Goal: Task Accomplishment & Management: Complete application form

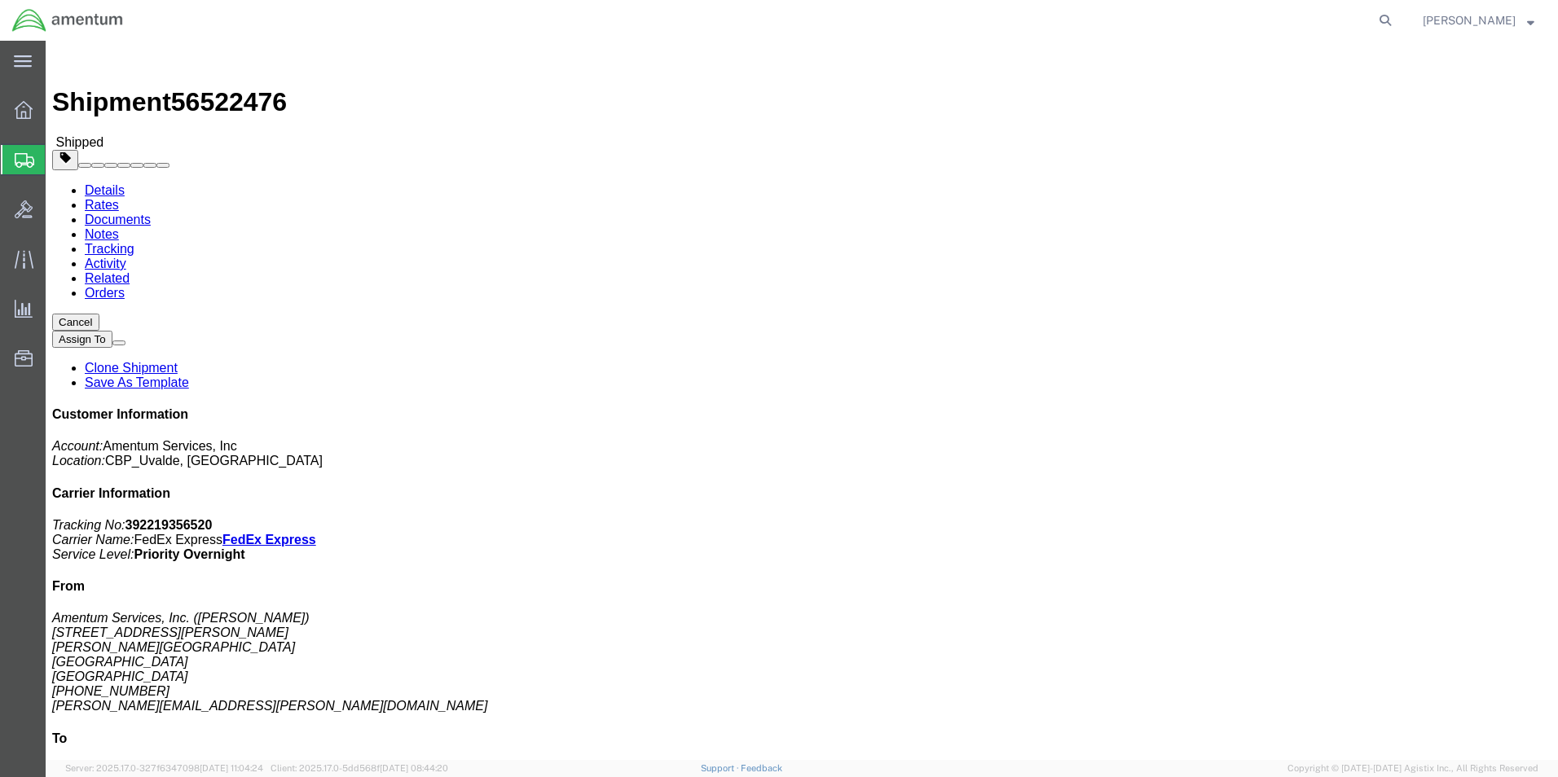
click at [0, 0] on span "Create from Template" at bounding box center [0, 0] width 0 height 0
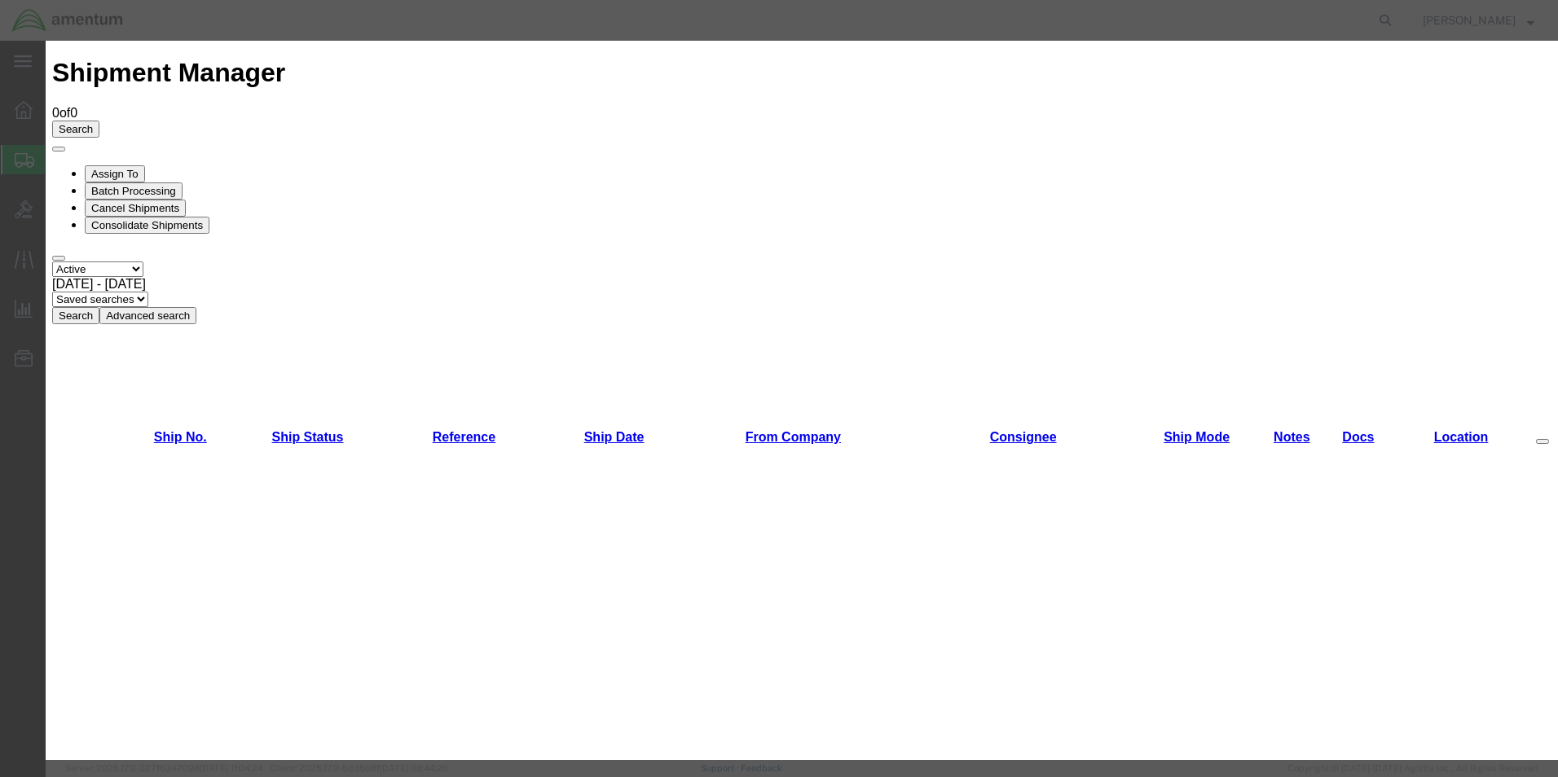
scroll to position [978, 0]
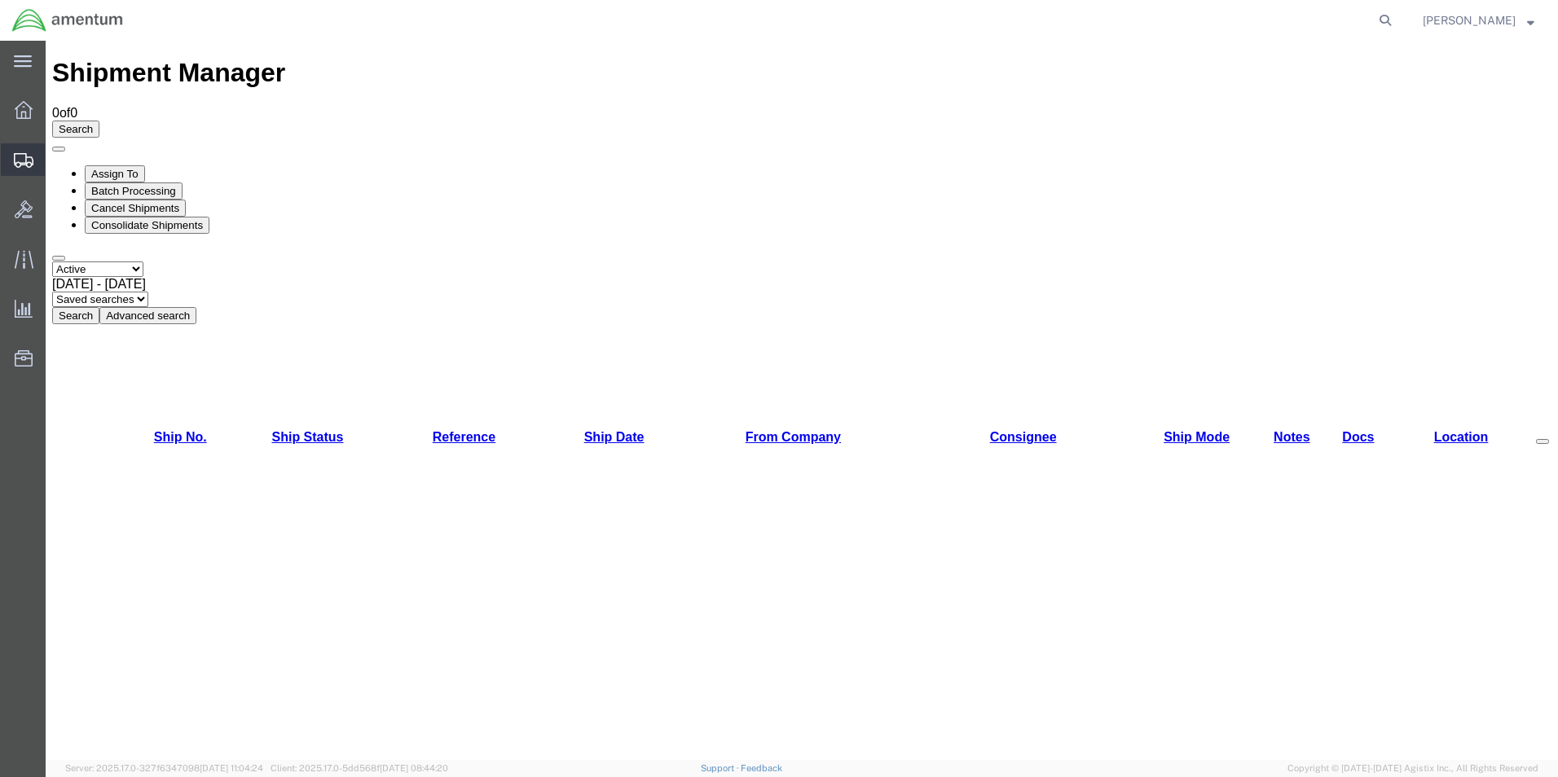
click at [0, 0] on span "Create Shipment" at bounding box center [0, 0] width 0 height 0
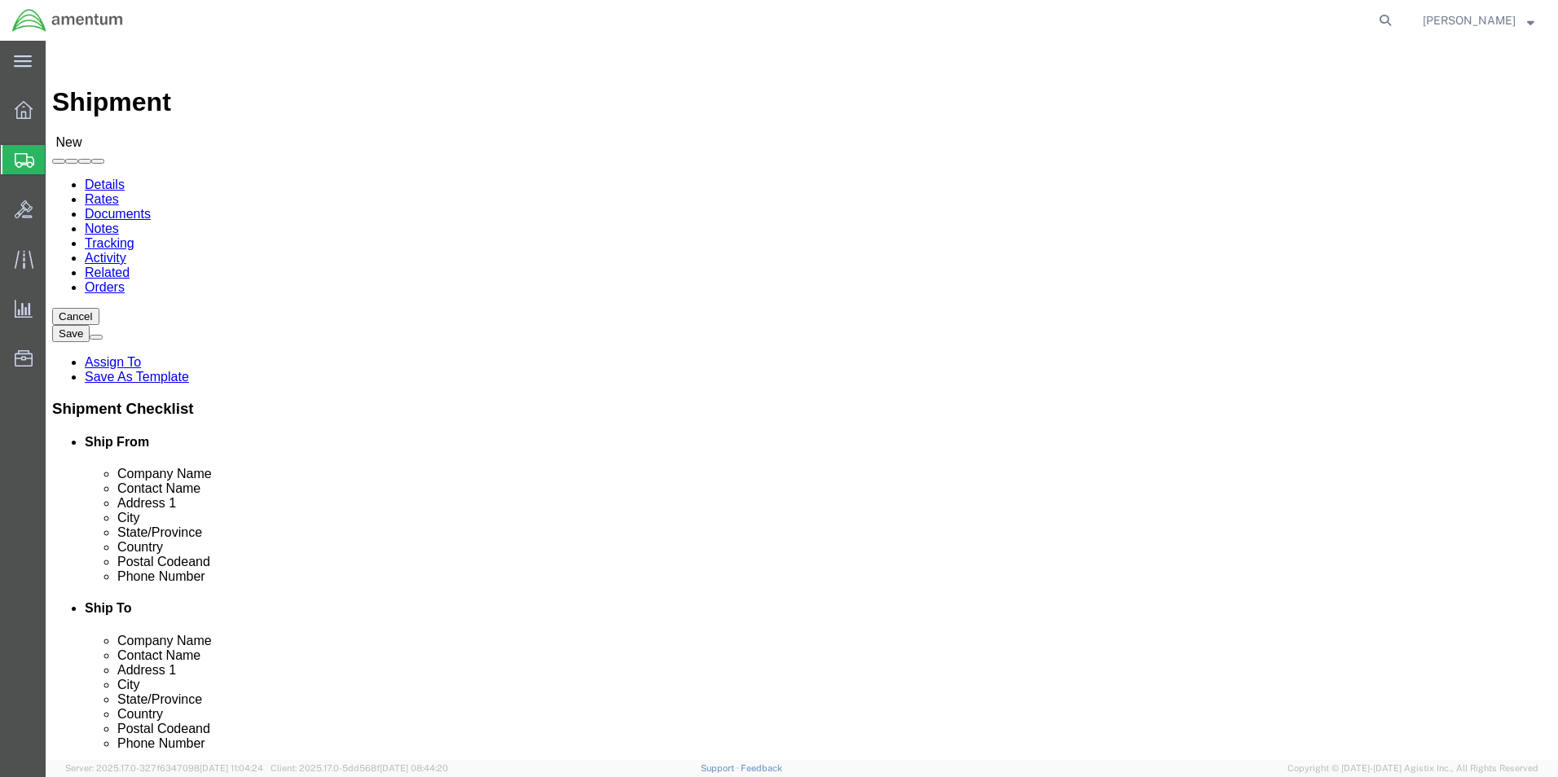
select select
select select "MYPROFILE"
select select "[GEOGRAPHIC_DATA]"
click input "text"
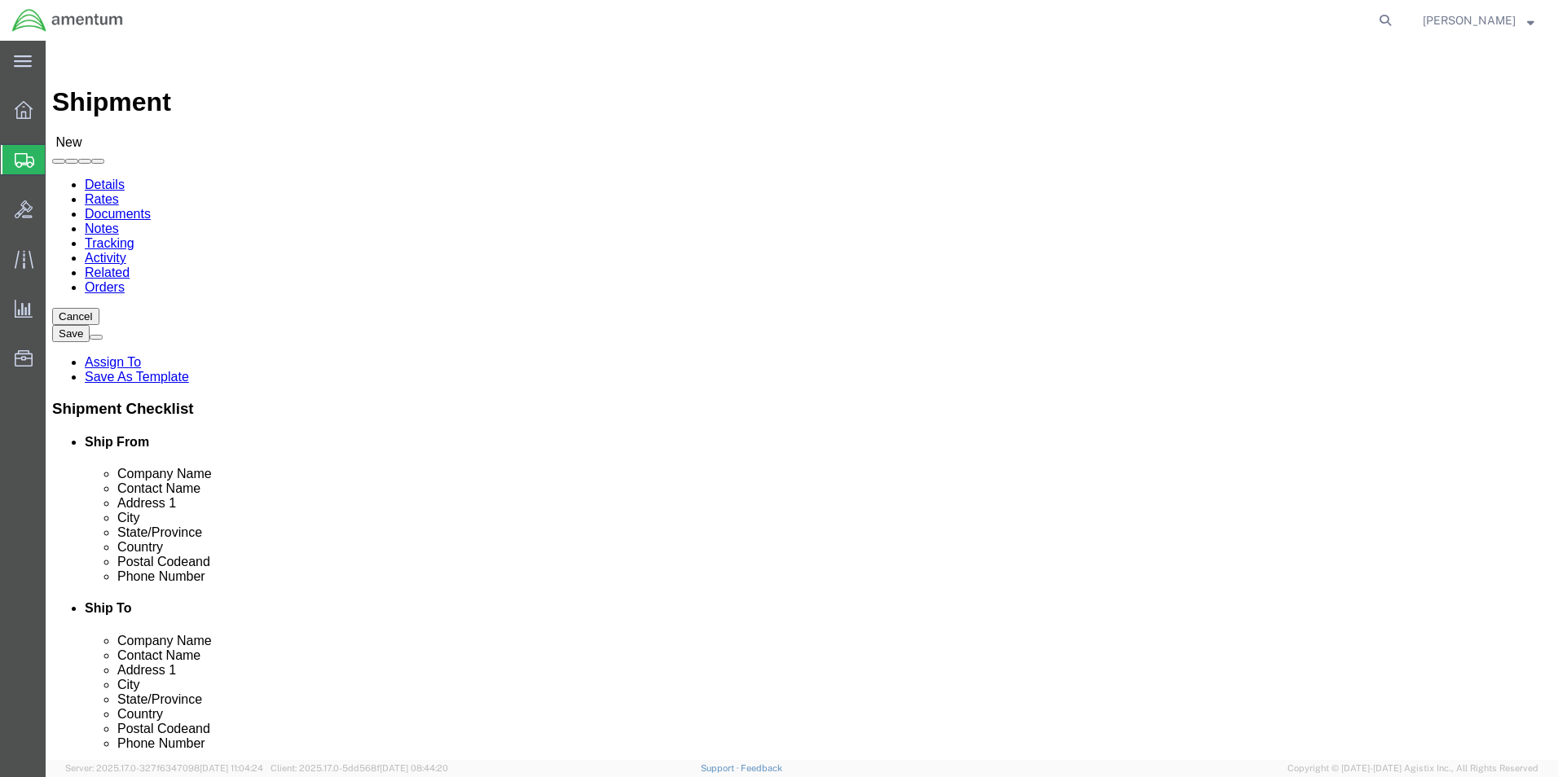
type input "Y"
click input "text"
type input "YUM"
click p "- Amentum Services, Inc. - (YUM SUPPLY...[PERSON_NAME]) [STREET_ADDRESS]"
select select "AZ"
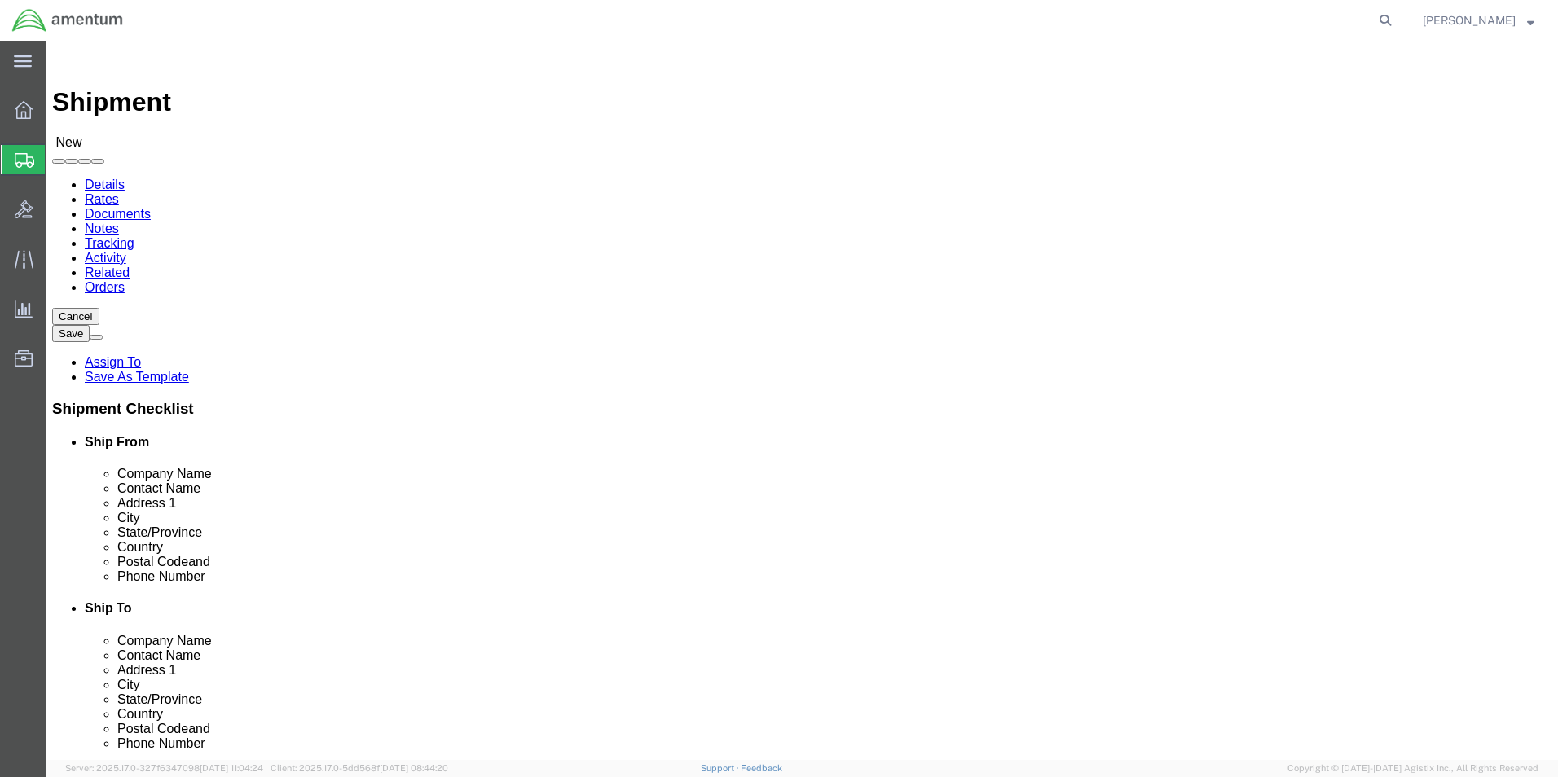
type input "YUM SUPPLY...[PERSON_NAME]"
click div "Ship To Location Location My Profile Location [PHONE_NUMBER] [PHONE_NUMBER] [PH…"
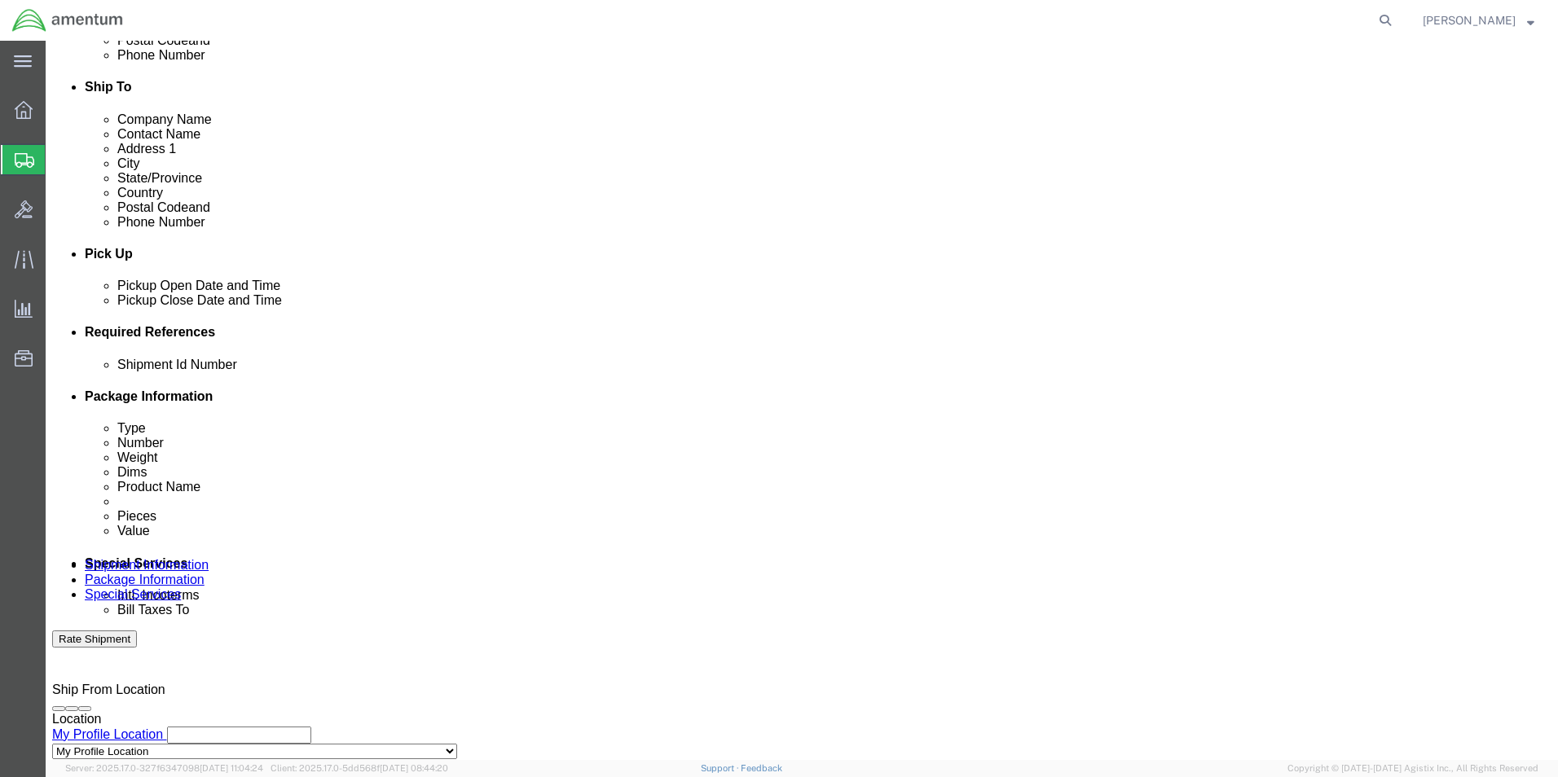
scroll to position [570, 0]
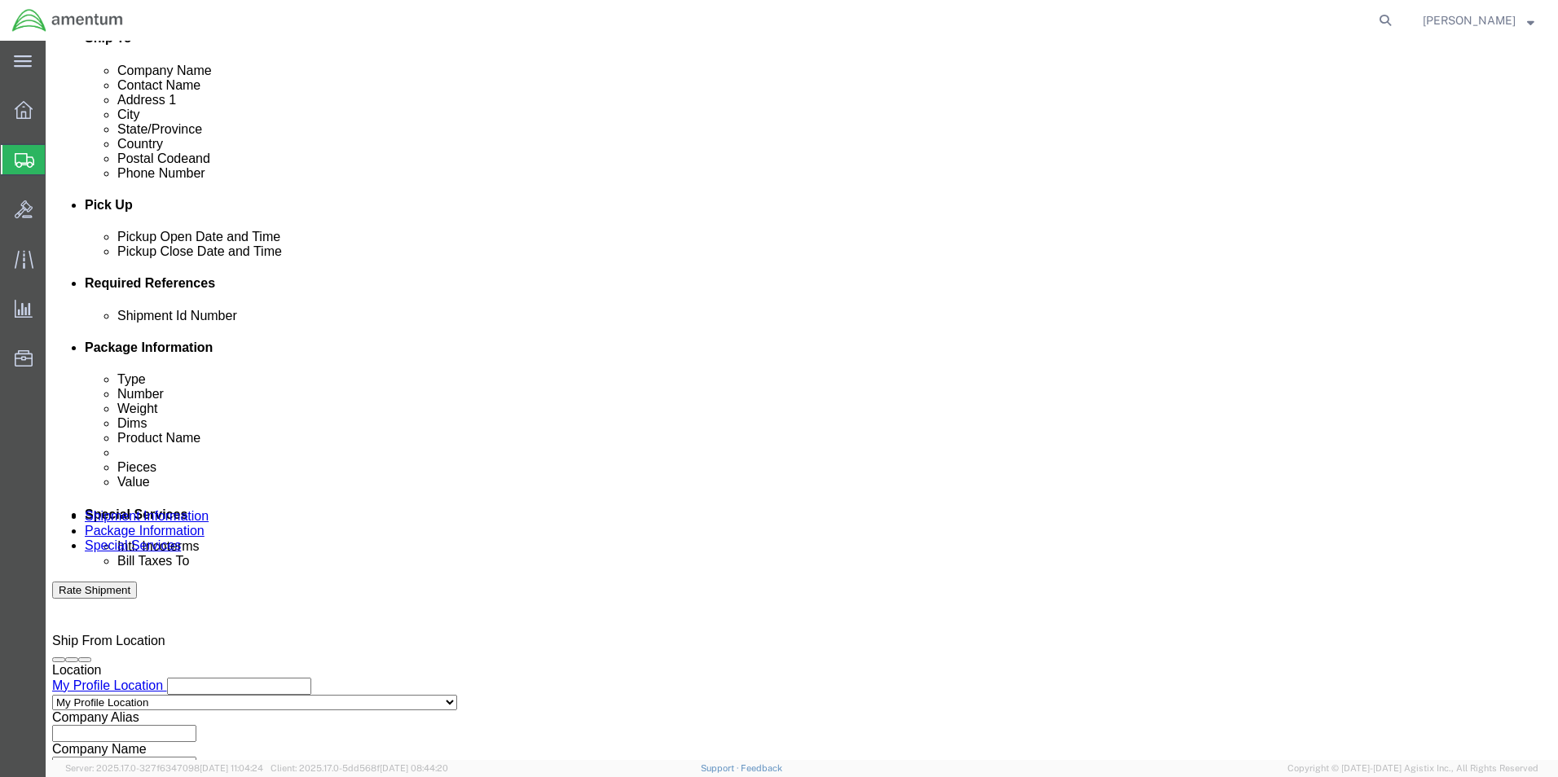
click input "text"
type input "1860(NVG)"
click div "Shipment Id Number 1860(NVG) Select Account Type Activity ID Airline Appointmen…"
click button "Add reference"
click select "Select Account Type Activity ID Airline Appointment Number ASN Batch Request # …"
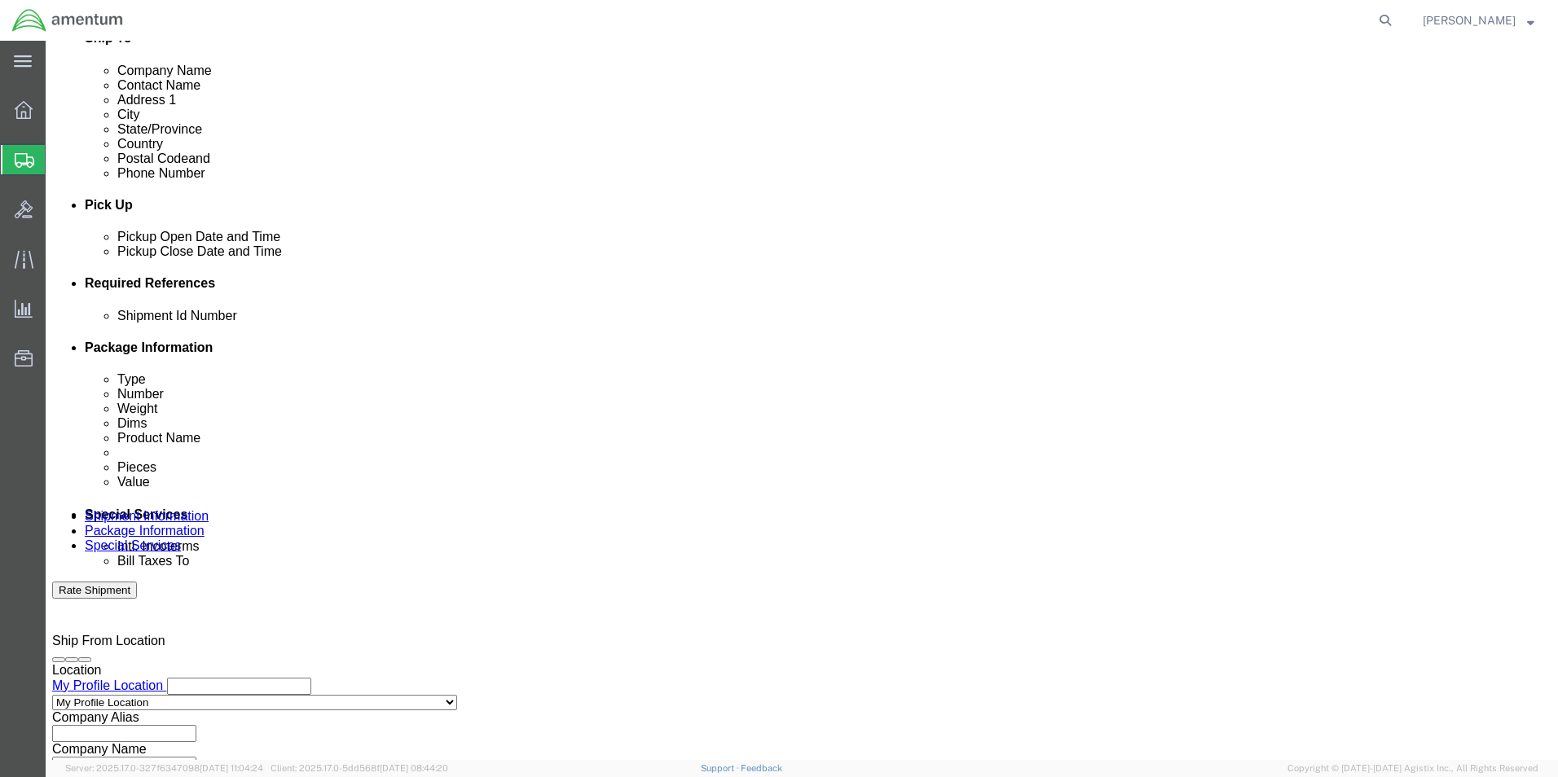
select select "CUSTREF"
click select "Select Account Type Activity ID Airline Appointment Number ASN Batch Request # …"
click input "text"
type input "USAGE.325353"
click div "Shipment Id Number 1860(NVG) Select Account Type Activity ID Airline Appointmen…"
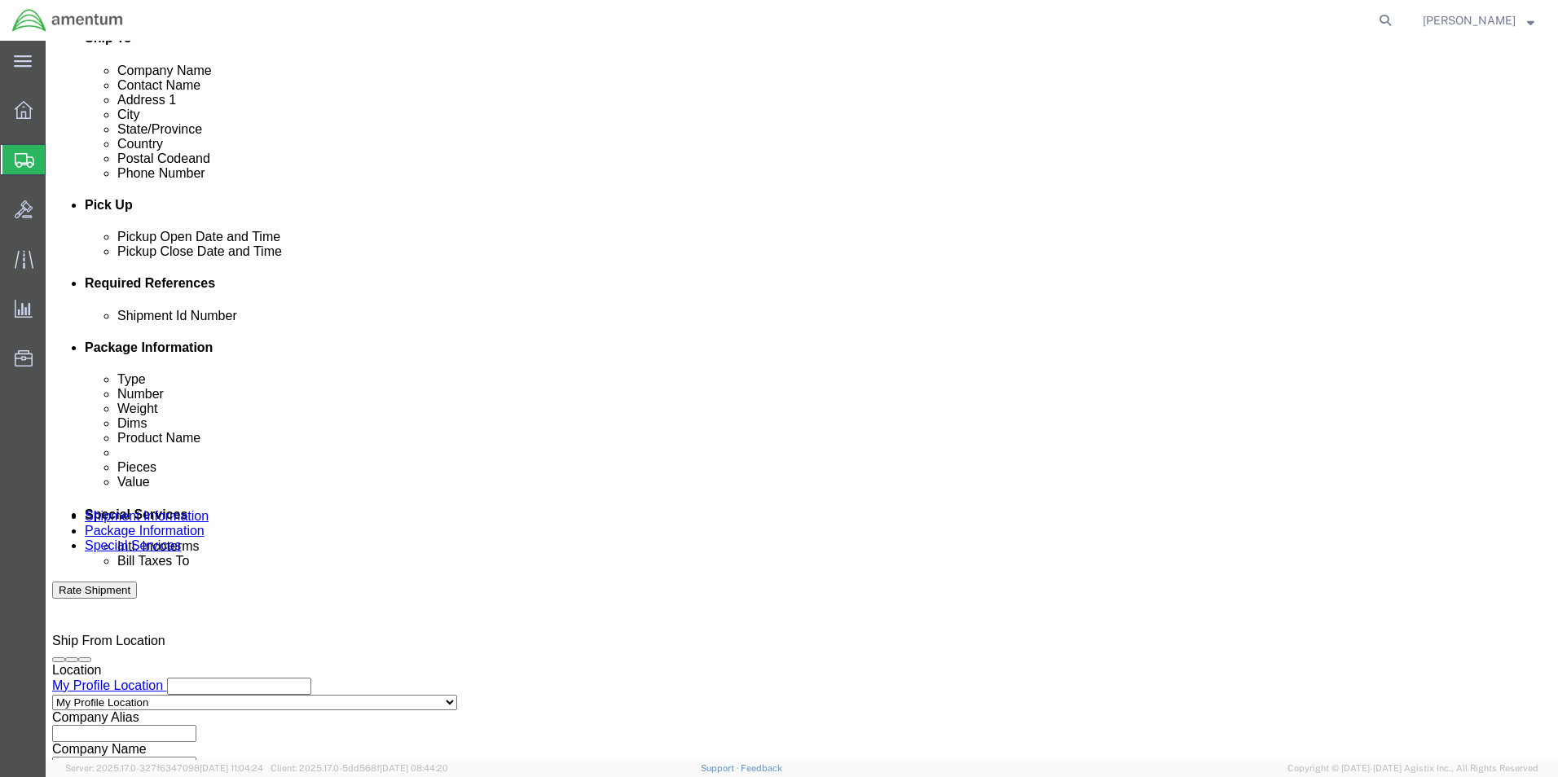
click button "Add reference"
click select "Select Account Type Activity ID Airline Appointment Number ASN Batch Request # …"
select select "DEPT"
click select "Select Account Type Activity ID Airline Appointment Number ASN Batch Request # …"
click input "text"
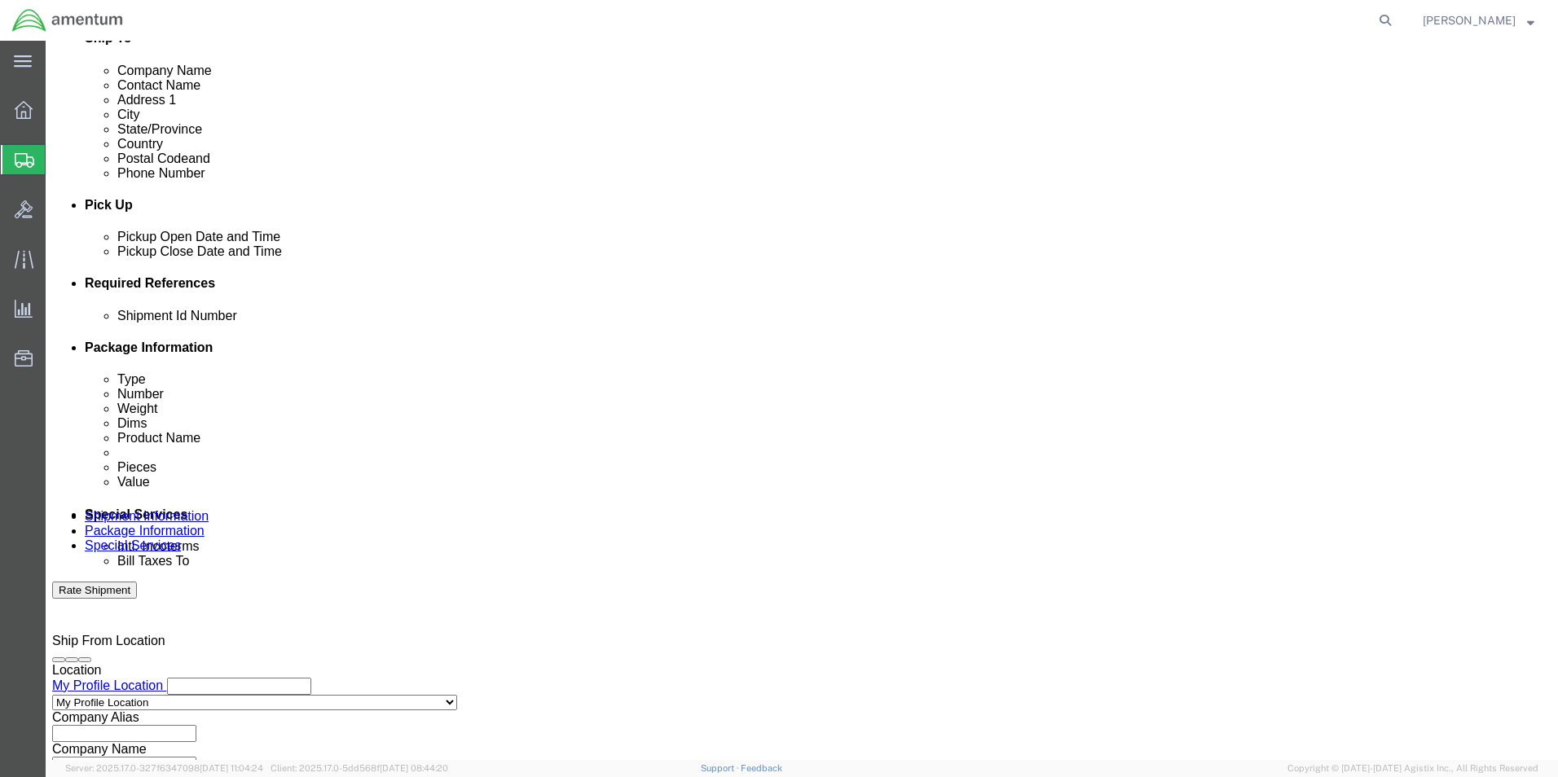
type input "CBP"
click div "Shipment Id Number 1860(NVG) Select Account Type Activity ID Airline Appointmen…"
click button "Add reference"
click select "Select Account Type Activity ID Airline Appointment Number ASN Batch Request # …"
select select "PROJNUM"
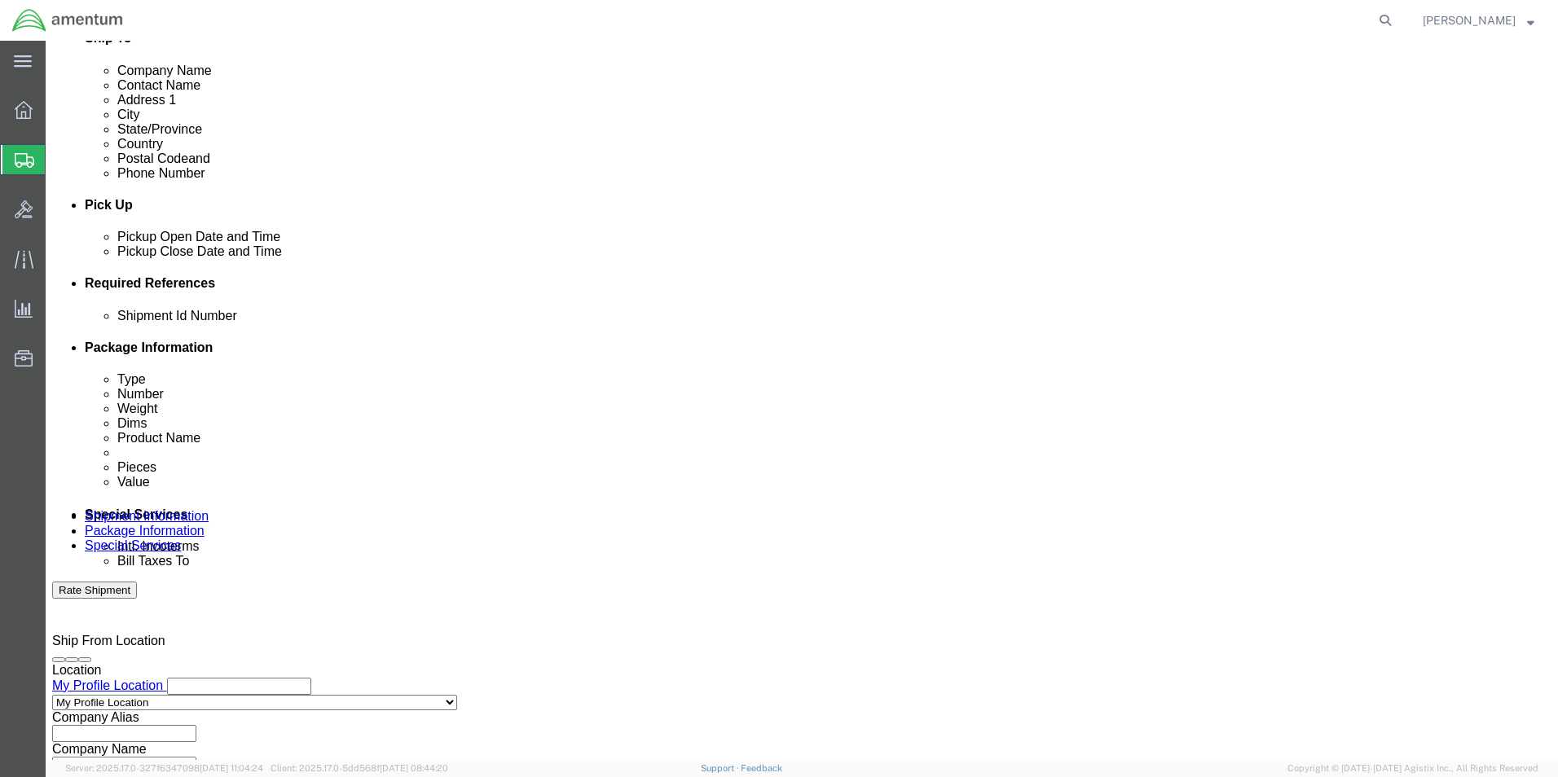
click select "Select Account Type Activity ID Airline Appointment Number ASN Batch Request # …"
click input "text"
type input "6118.03.03.2219.000.UVA.0000"
click div "Shipment Id Number 1860(NVG) Select Account Type Activity ID Airline Appointmen…"
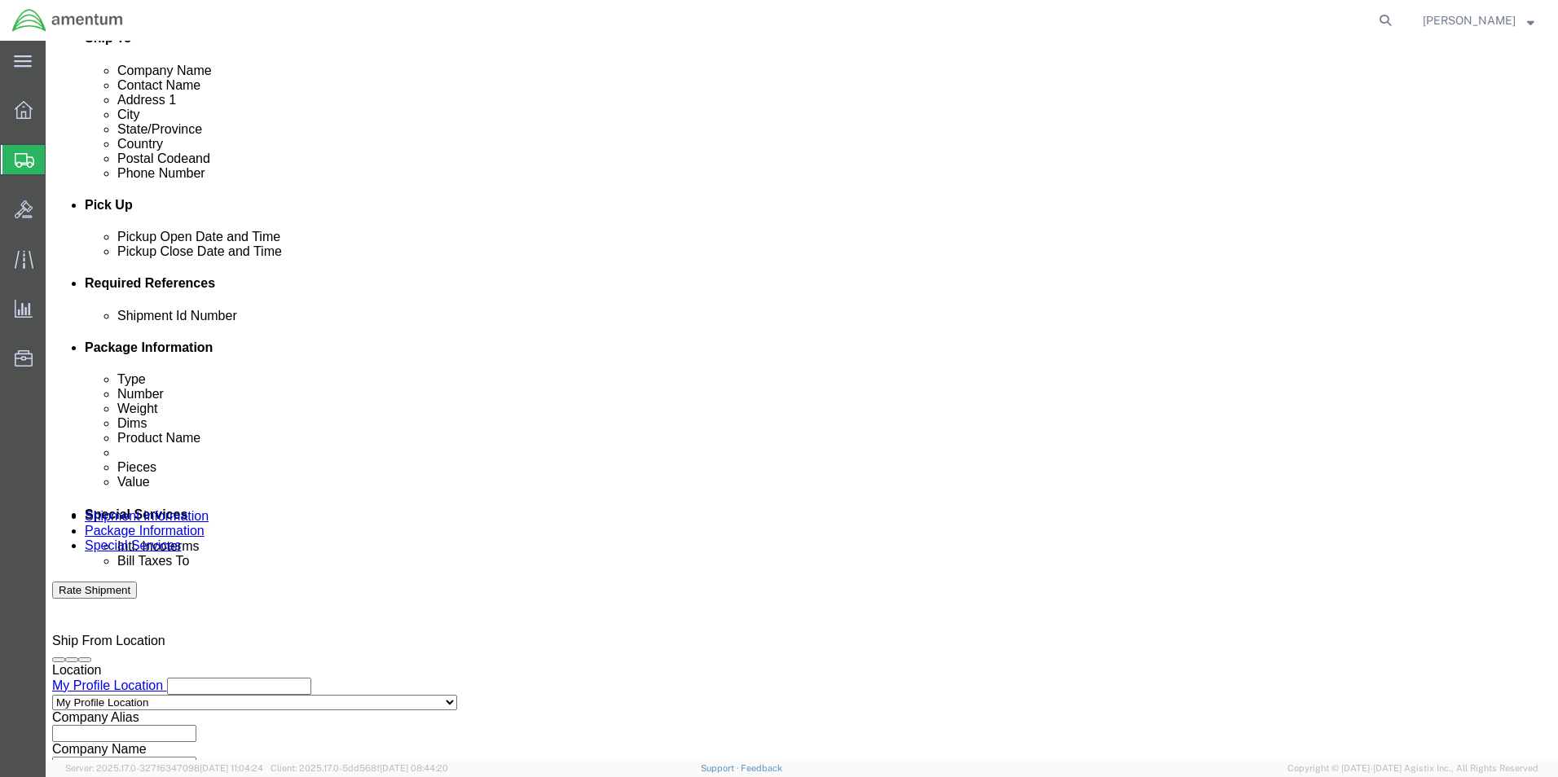
scroll to position [0, 0]
click button "Add reference"
click select "Select Account Type Activity ID Airline Appointment Number ASN Batch Request # …"
select select "PURCHORD"
click select "Select Account Type Activity ID Airline Appointment Number ASN Batch Request # …"
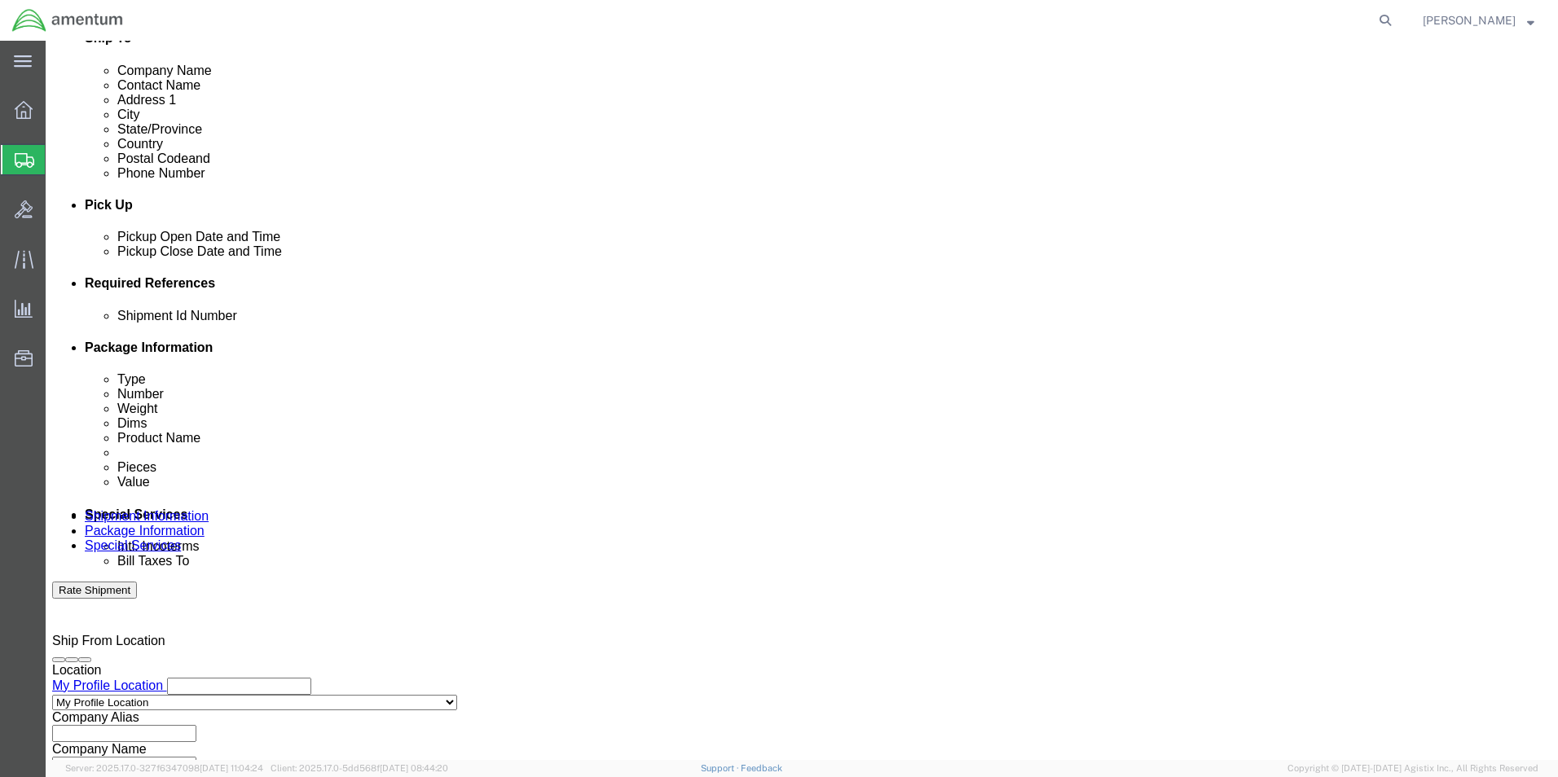
click input "text"
type input "SN:12219"
click div "Shipment Id Number 1860(NVG) Select Account Type Activity ID Airline Appointmen…"
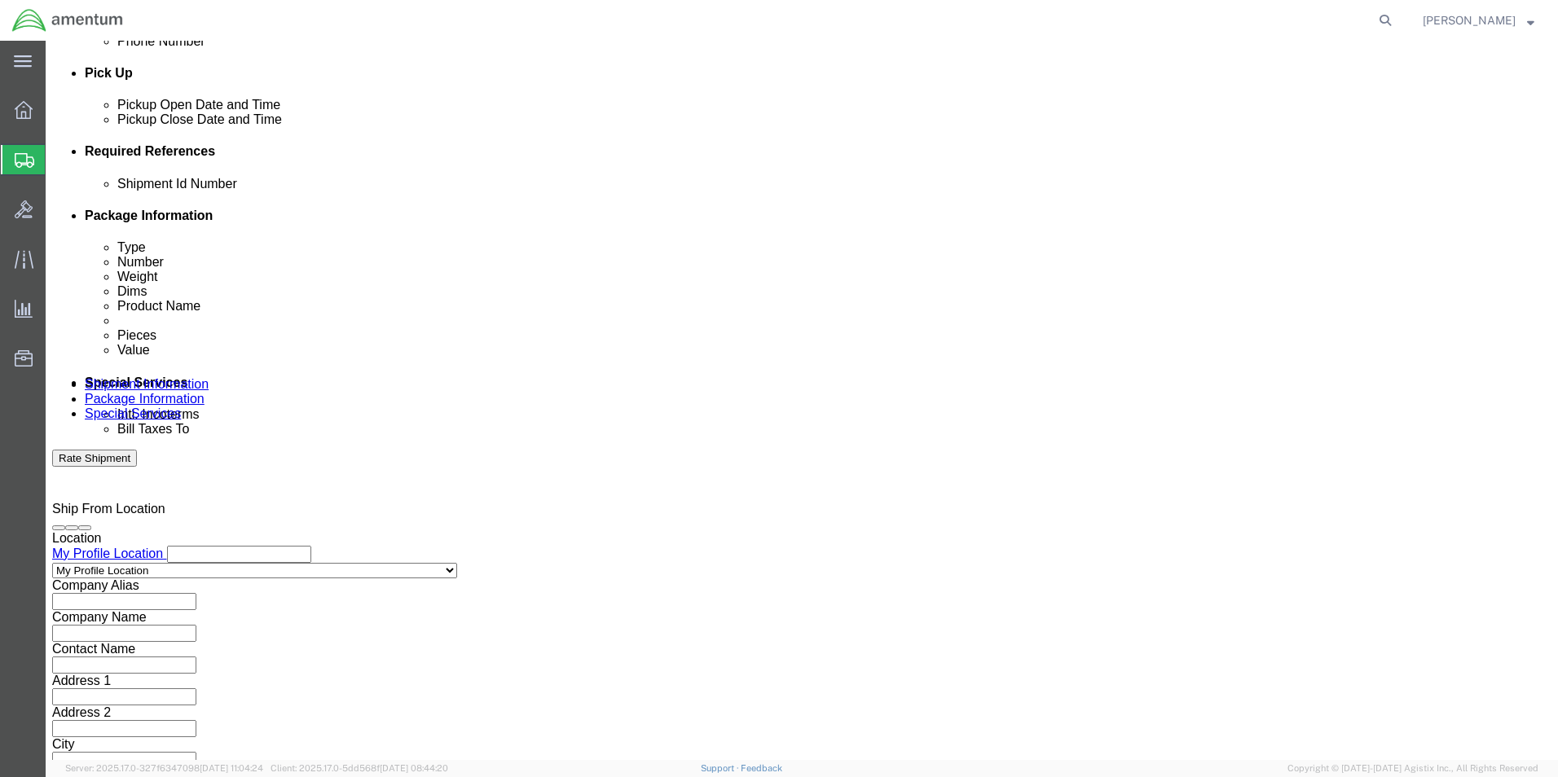
scroll to position [711, 0]
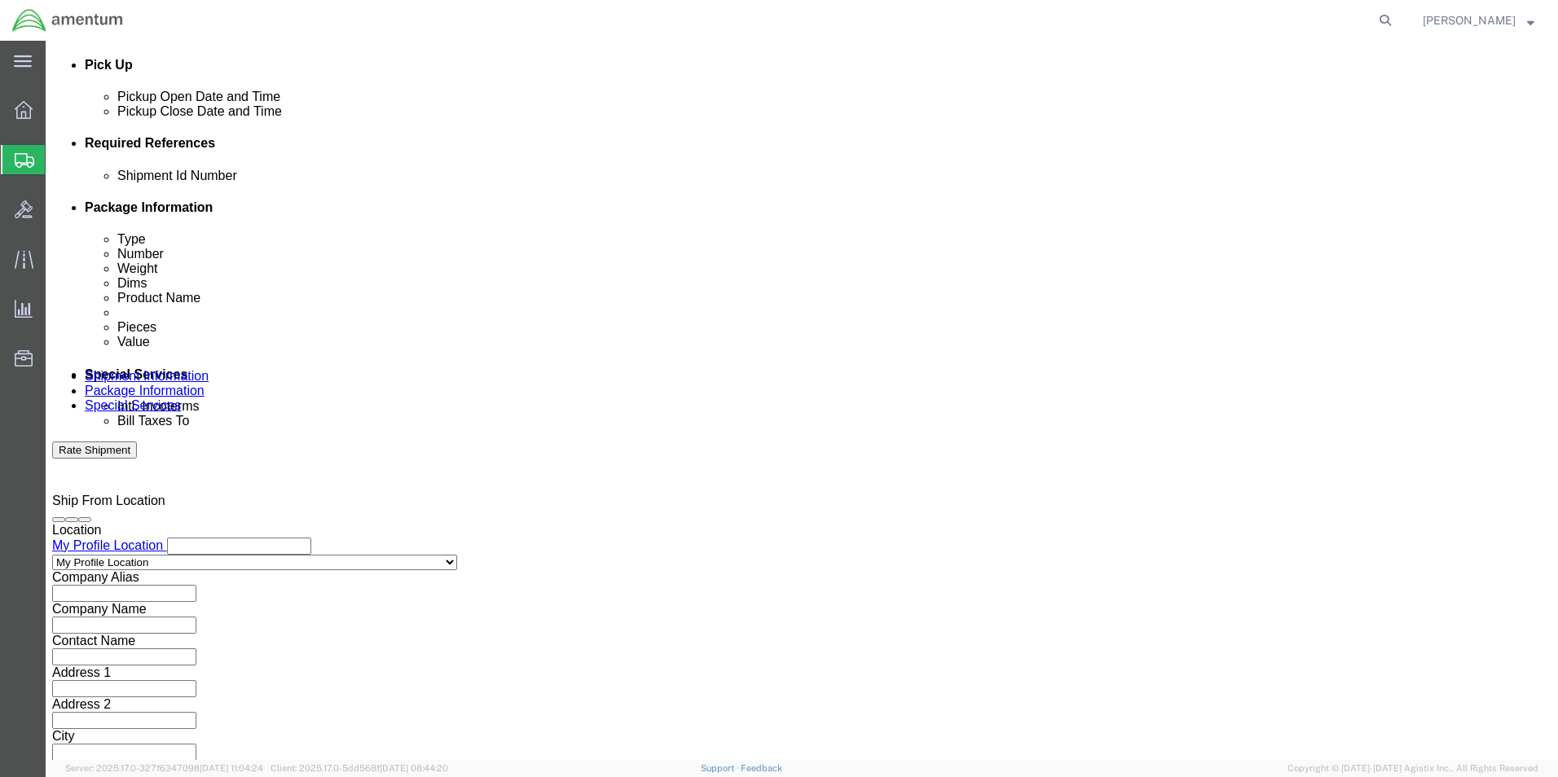
click button "Continue"
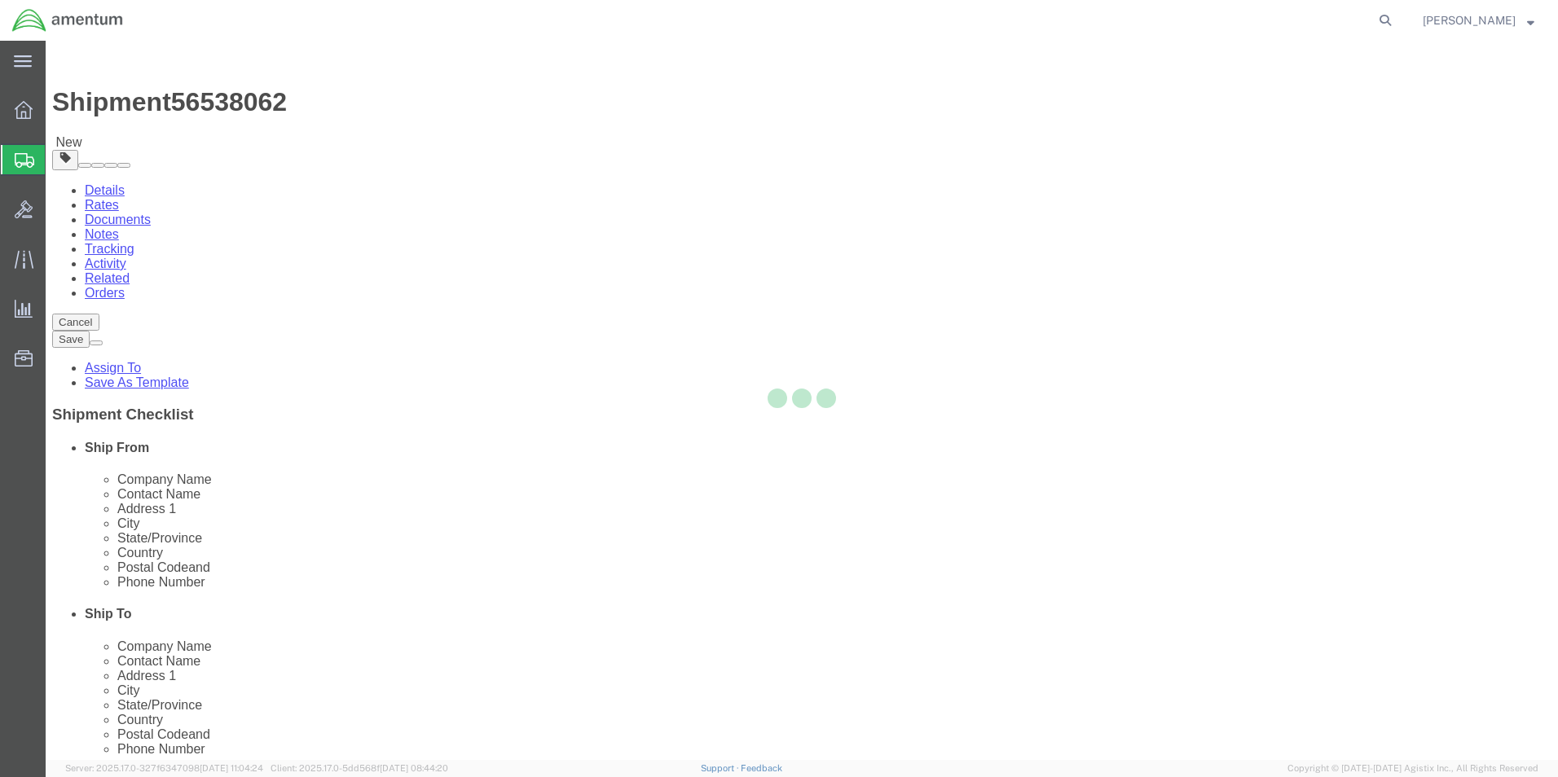
select select "CBOX"
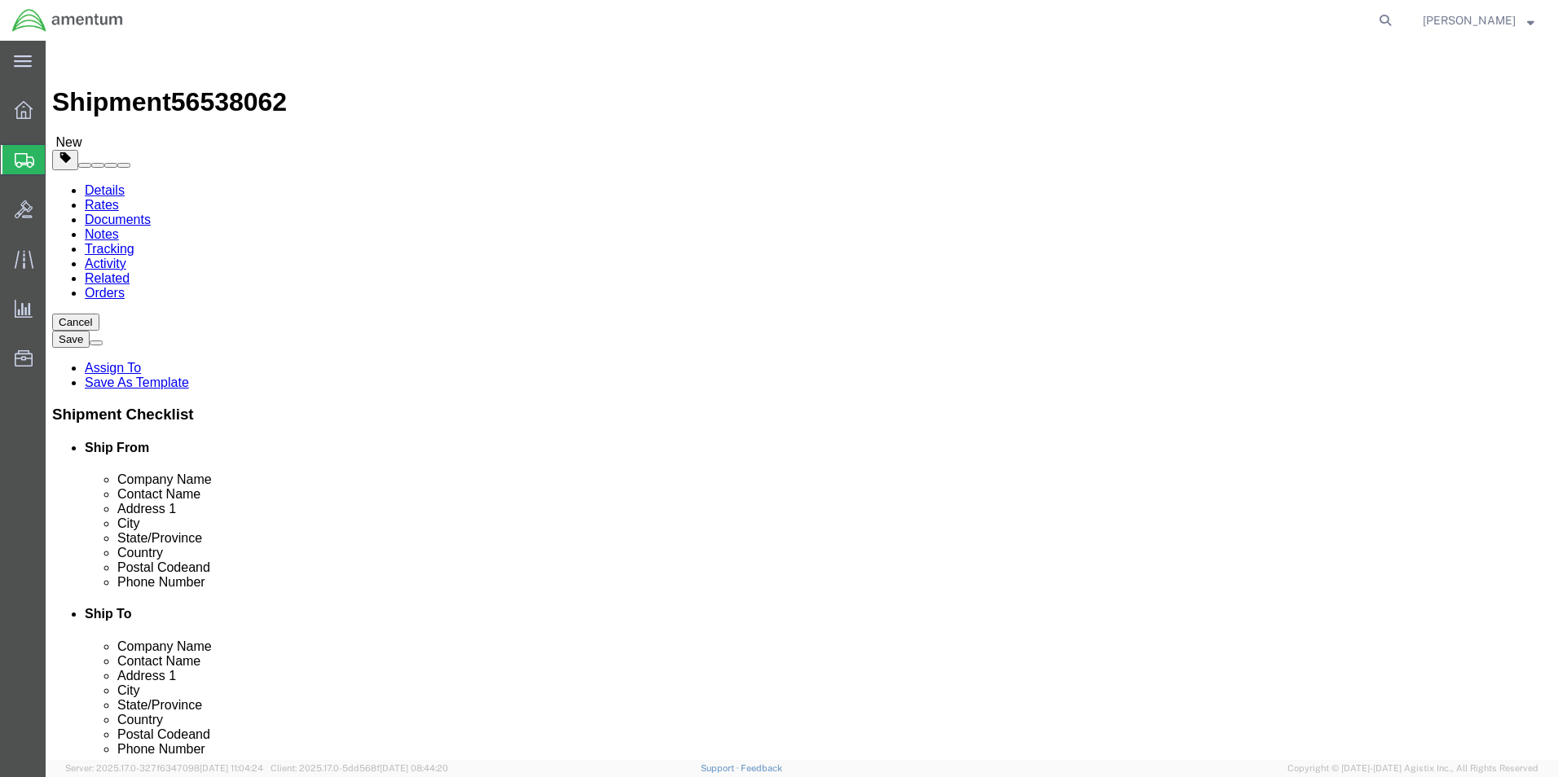
click input "text"
type input "12.00"
type input "9.00"
type input "6.00"
click input "0.00"
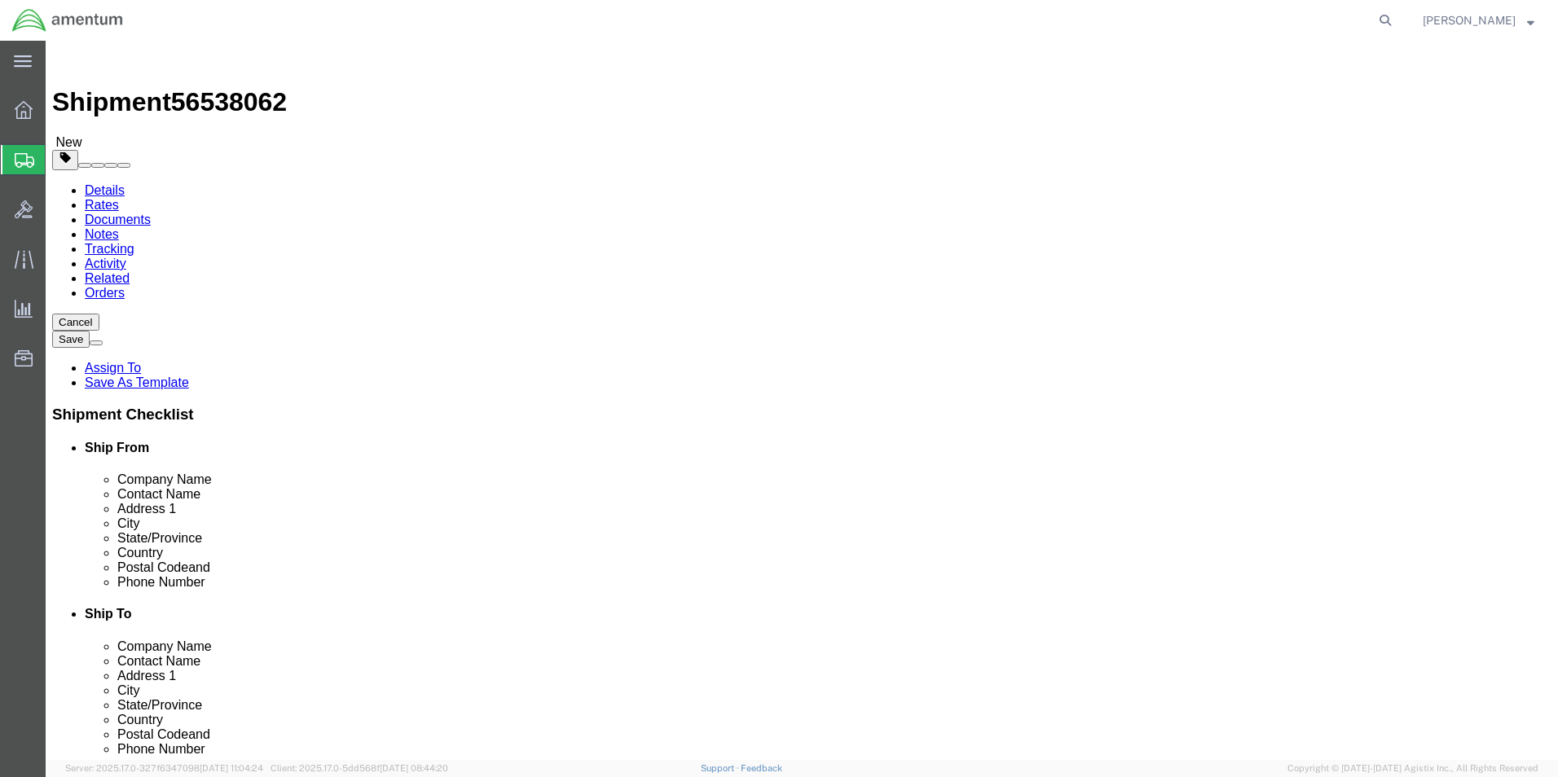
type input "0"
type input "4.2"
click div "Package Content # 1 x Package Type Select BCK Boxes Bale(s) Basket(s) Bolt(s) B…"
click span
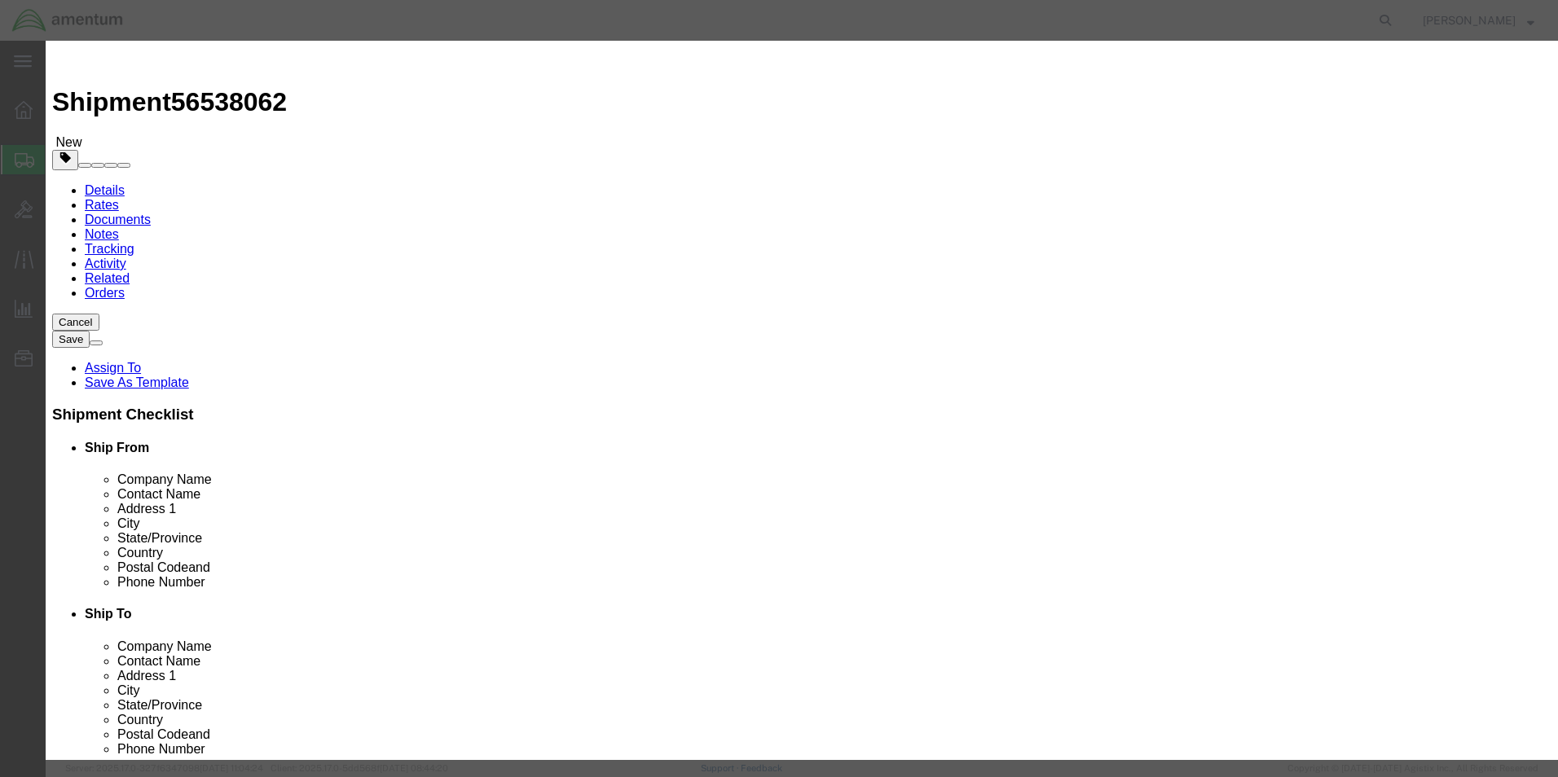
click input "text"
type input "MISC. PARTS"
type input "1.00"
click input "0"
type input "1.0"
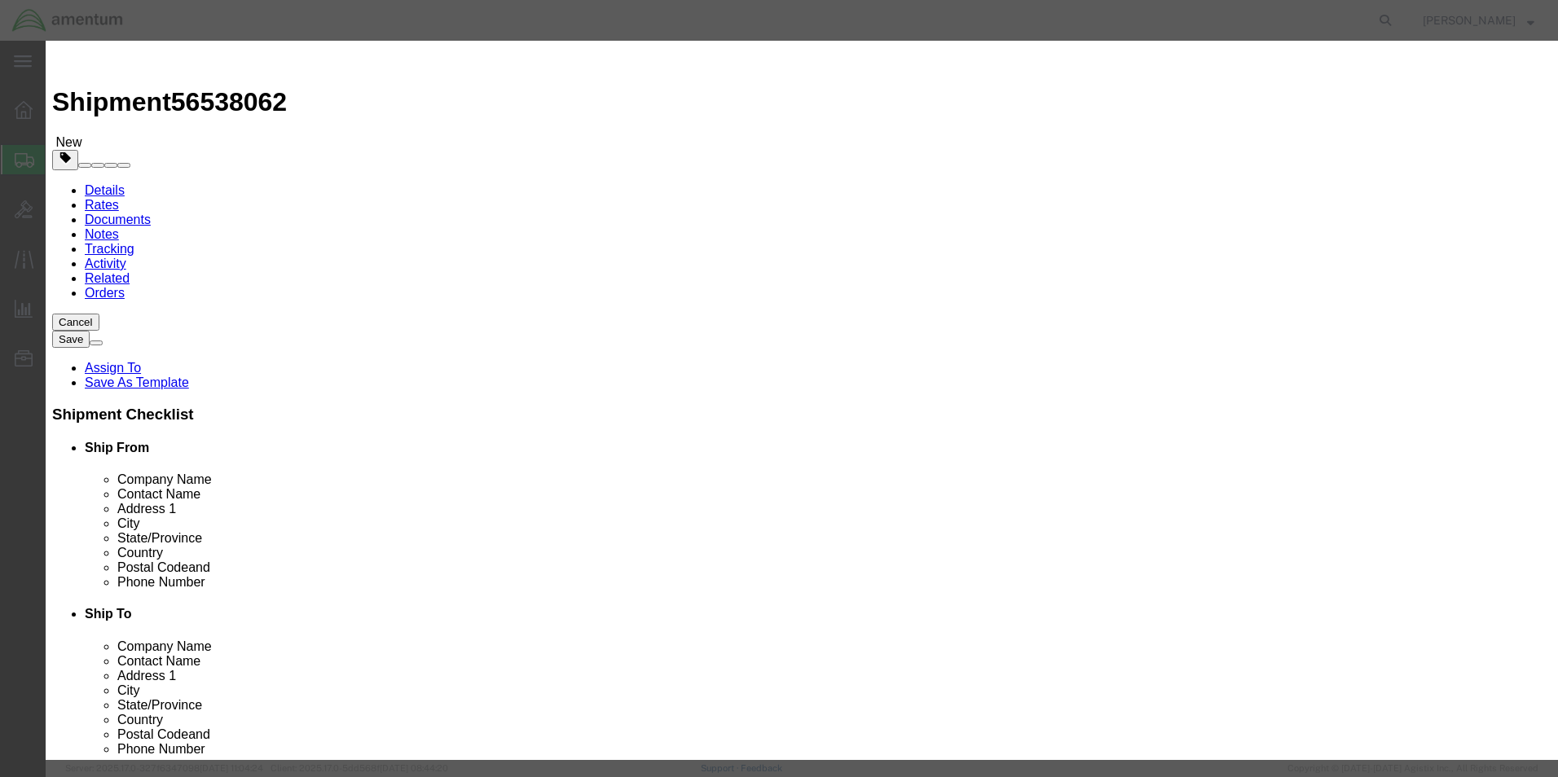
type input "1"
click div "Commodity library Product Name MISC. PARTS Pieces 1.0 Select Bag Barrels 100Boa…"
click input "1"
type input "5000.00"
click h3 "Add content"
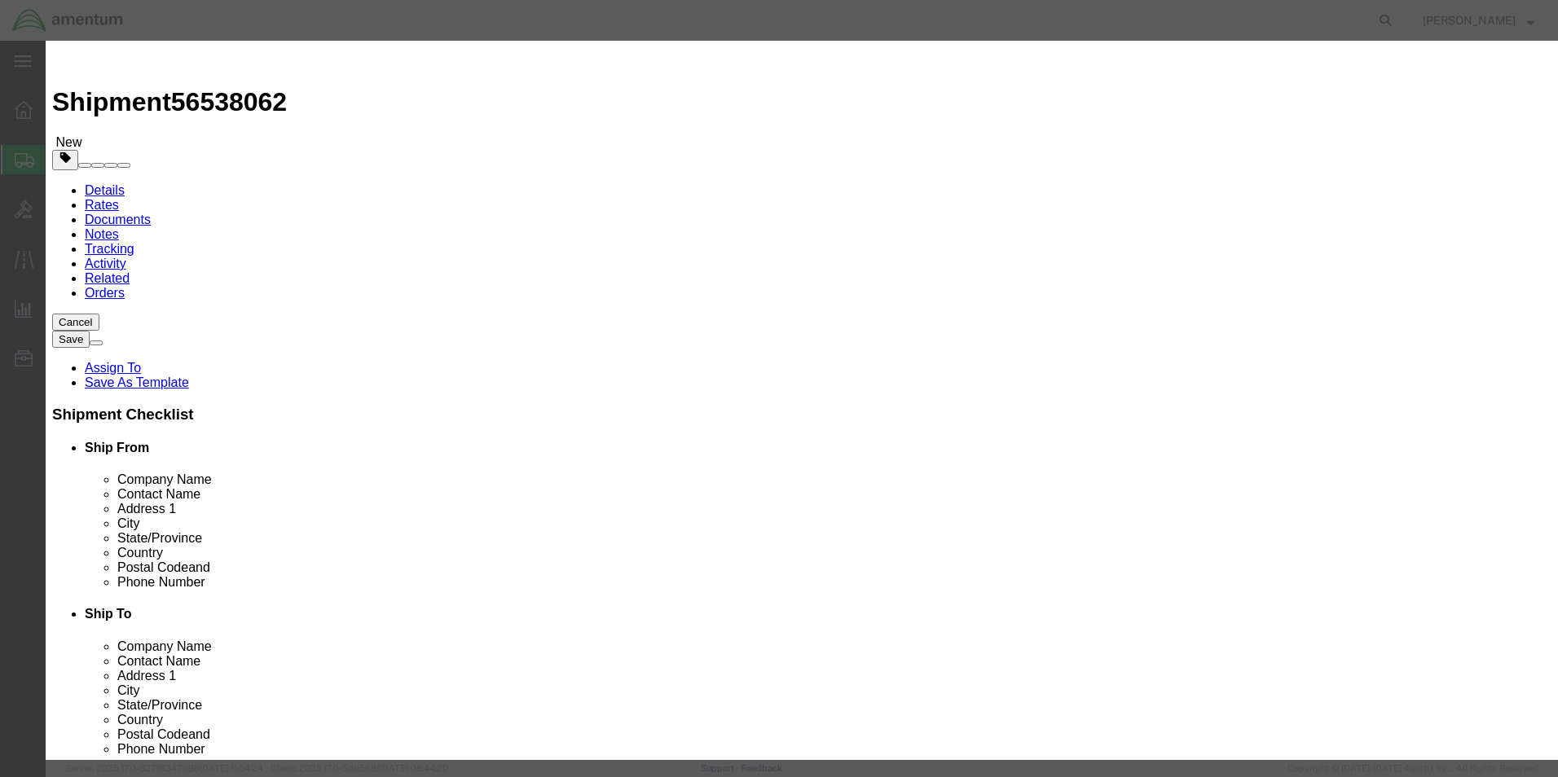
click button "Save & Close"
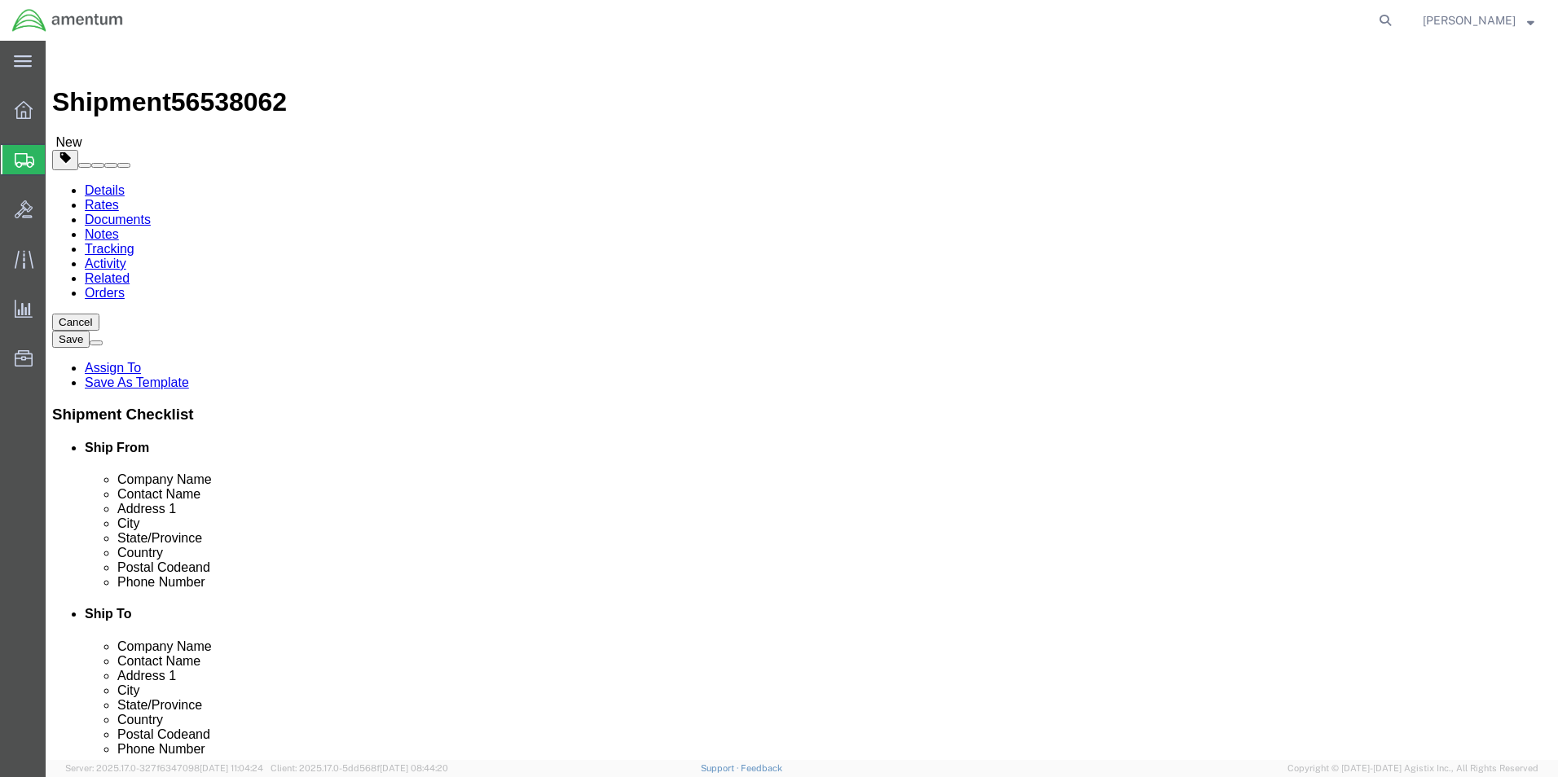
click button "Rate Shipment"
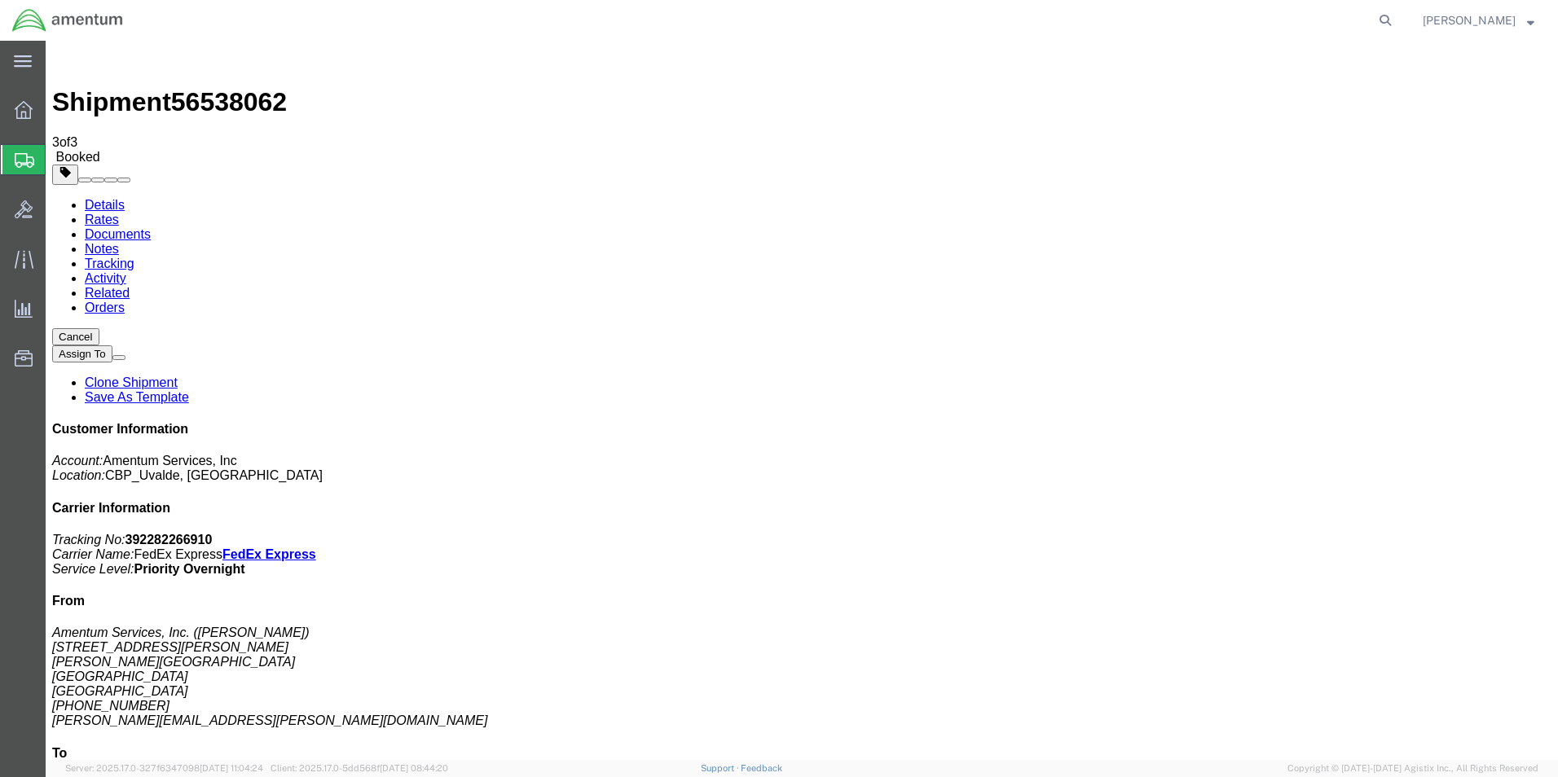
click at [0, 0] on span "Shipment Manager" at bounding box center [0, 0] width 0 height 0
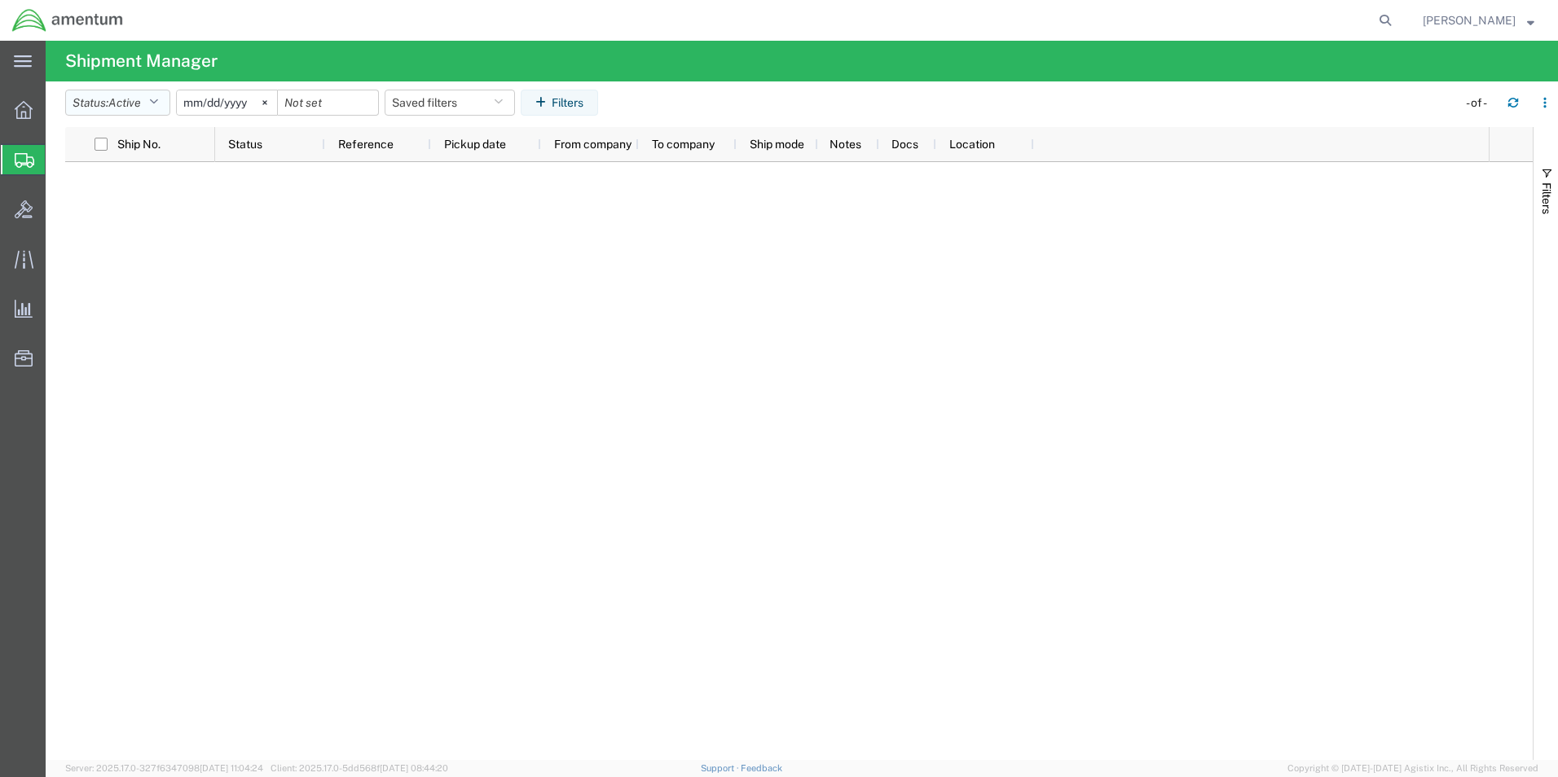
click at [155, 104] on icon "button" at bounding box center [153, 102] width 9 height 11
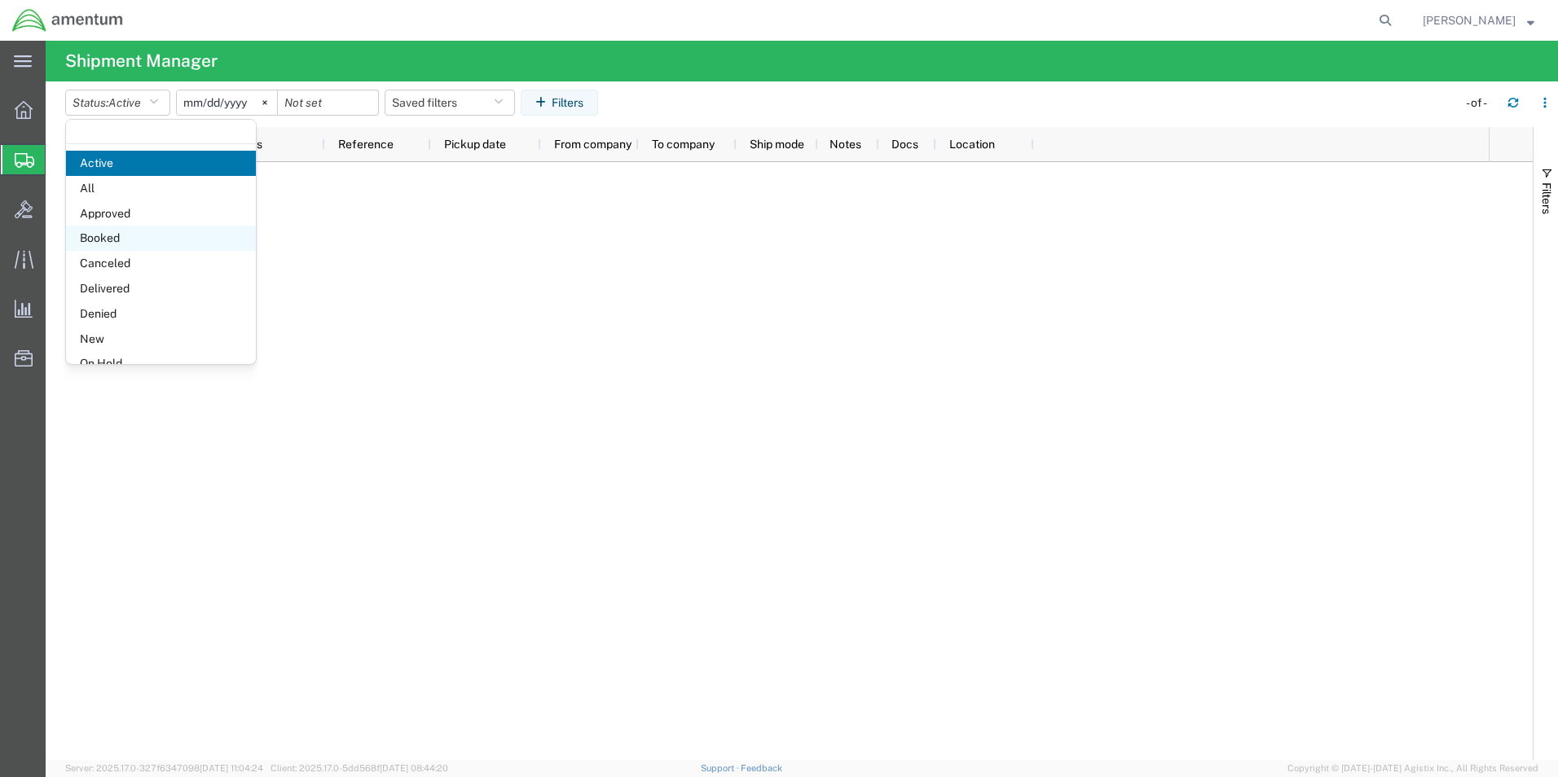
click at [106, 234] on span "Booked" at bounding box center [161, 238] width 190 height 25
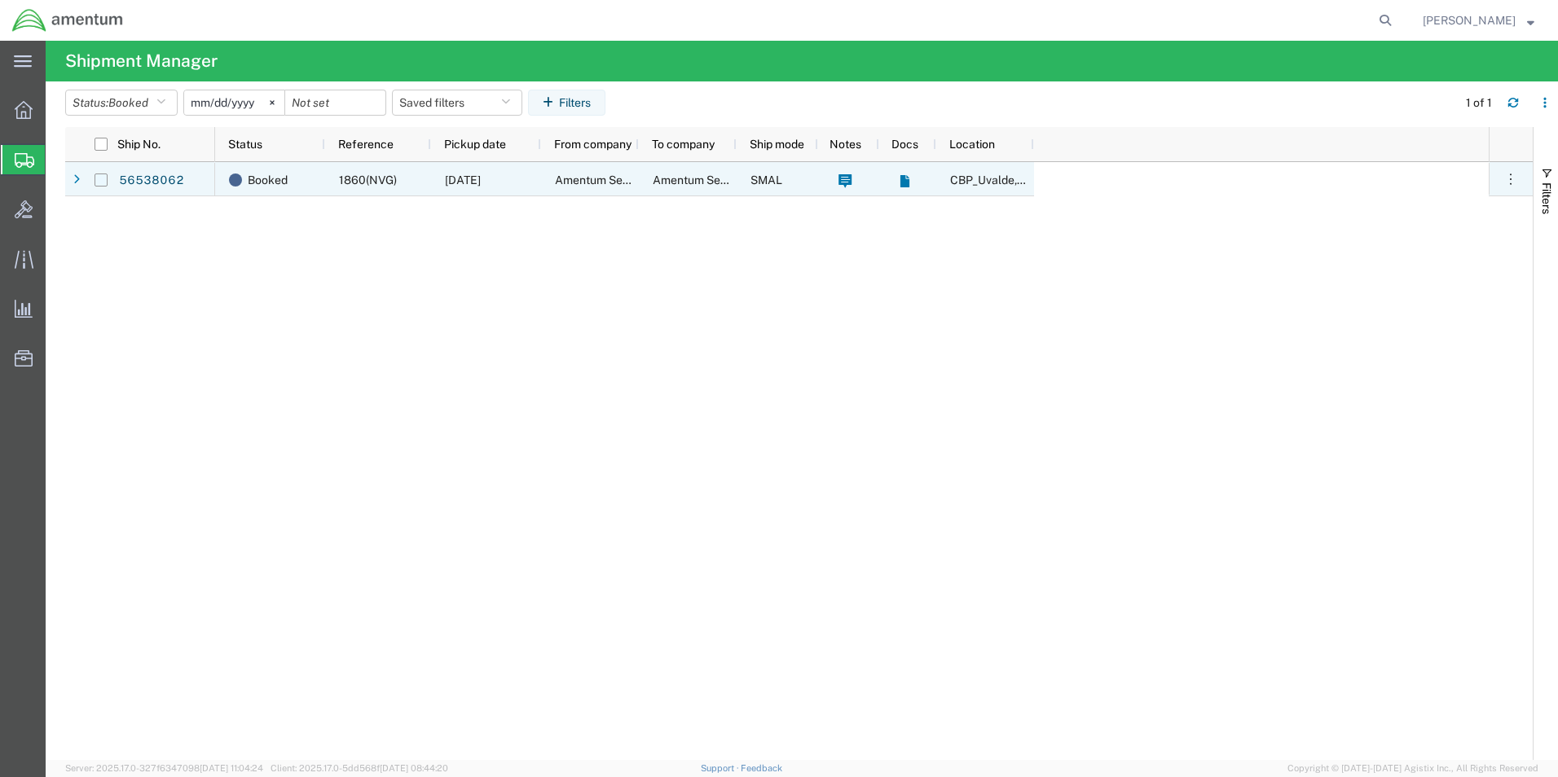
click at [100, 177] on input "Press Space to toggle row selection (unchecked)" at bounding box center [101, 180] width 13 height 13
checkbox input "true"
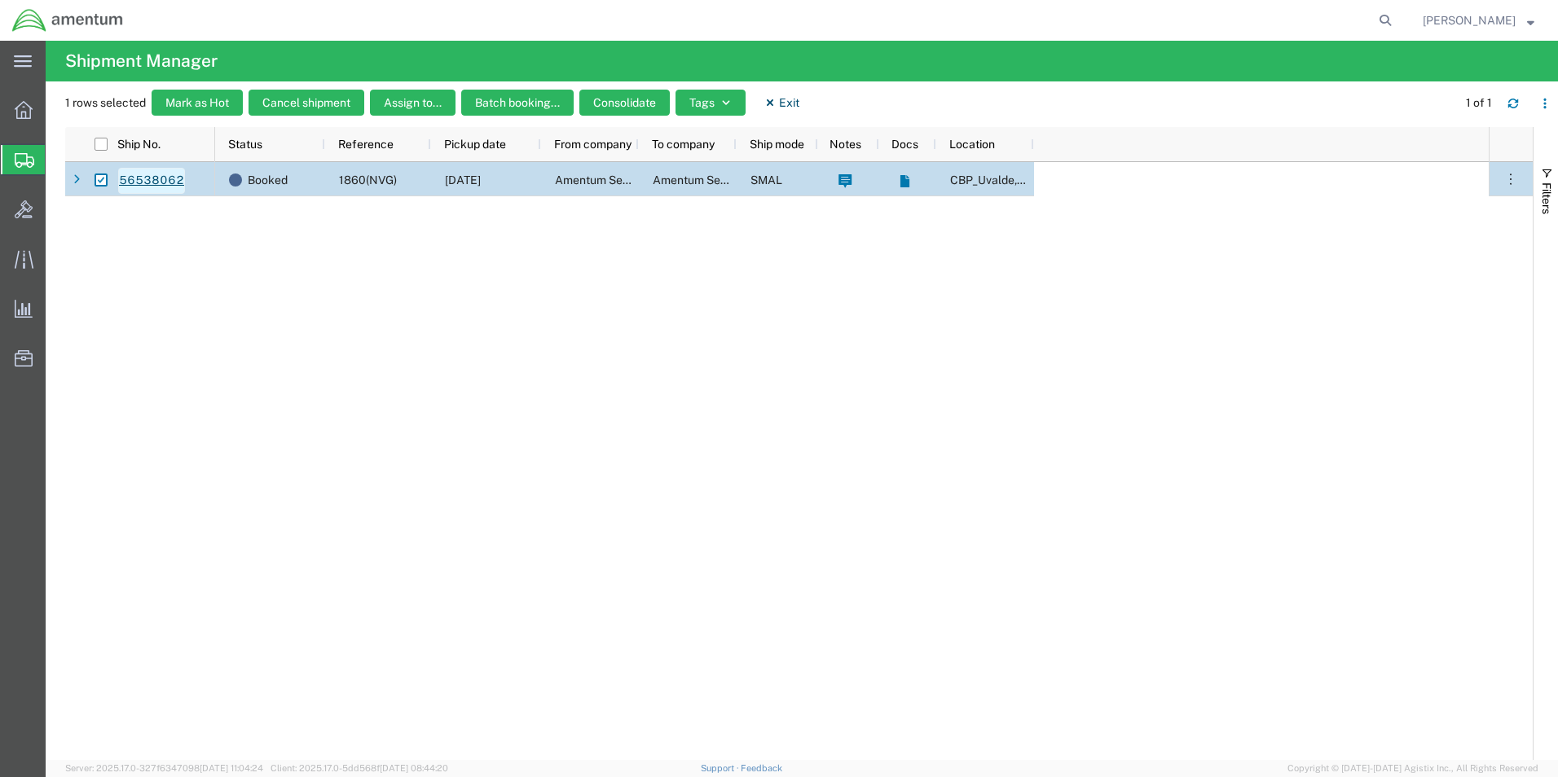
click at [144, 179] on link "56538062" at bounding box center [151, 181] width 67 height 26
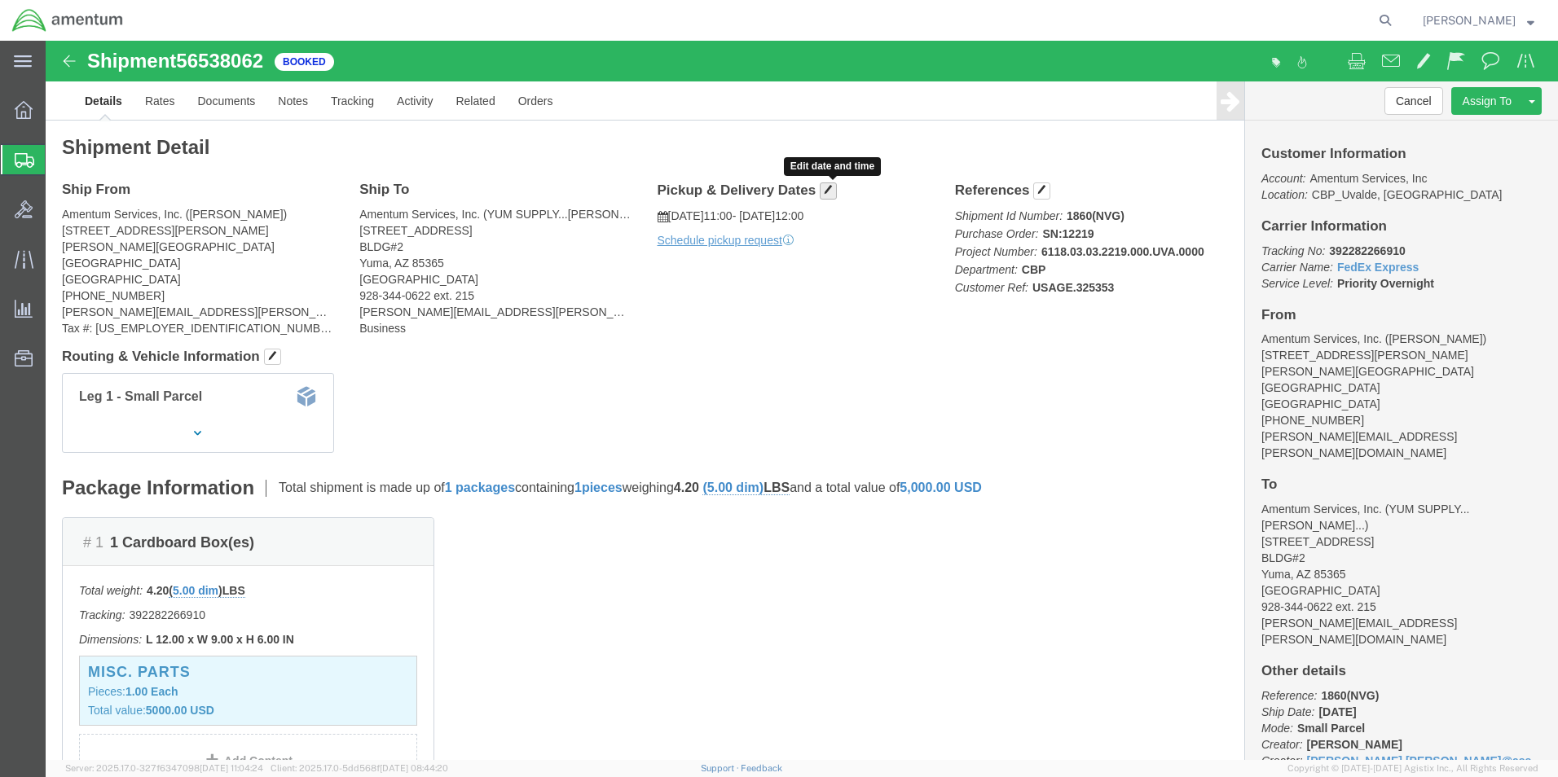
click button "button"
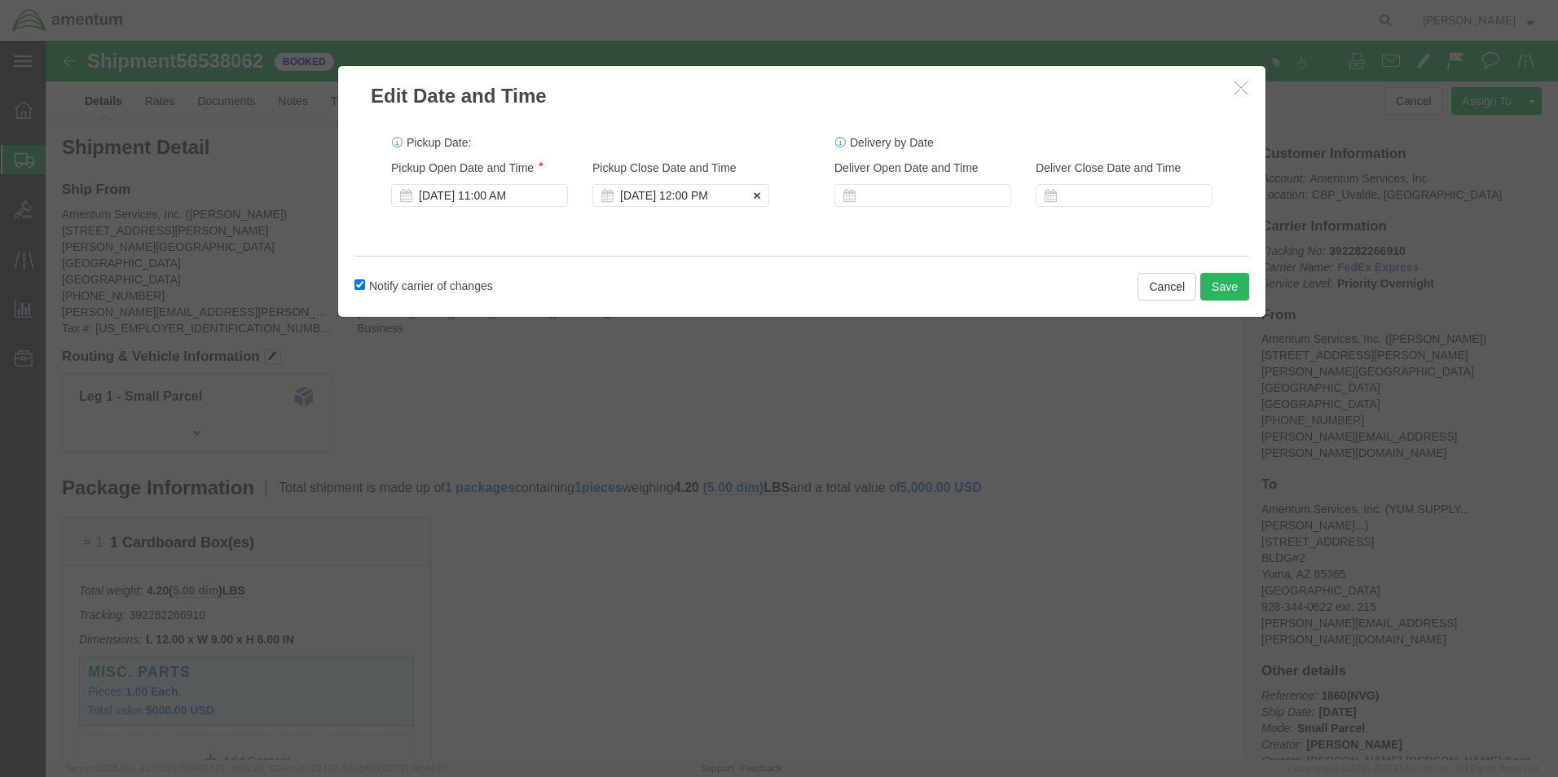
click div "[DATE] 12:00 PM"
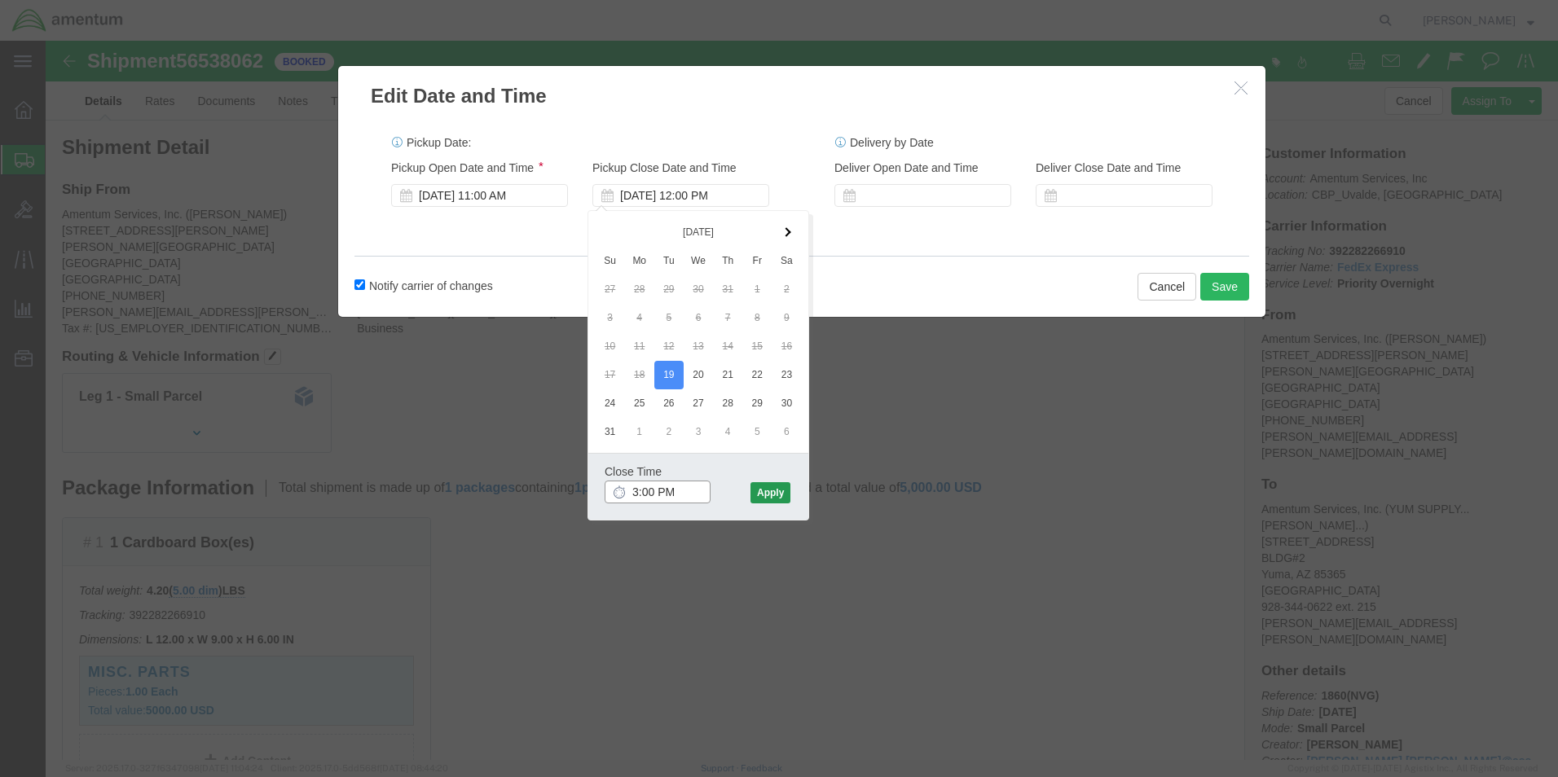
type input "3:00 PM"
click button "Apply"
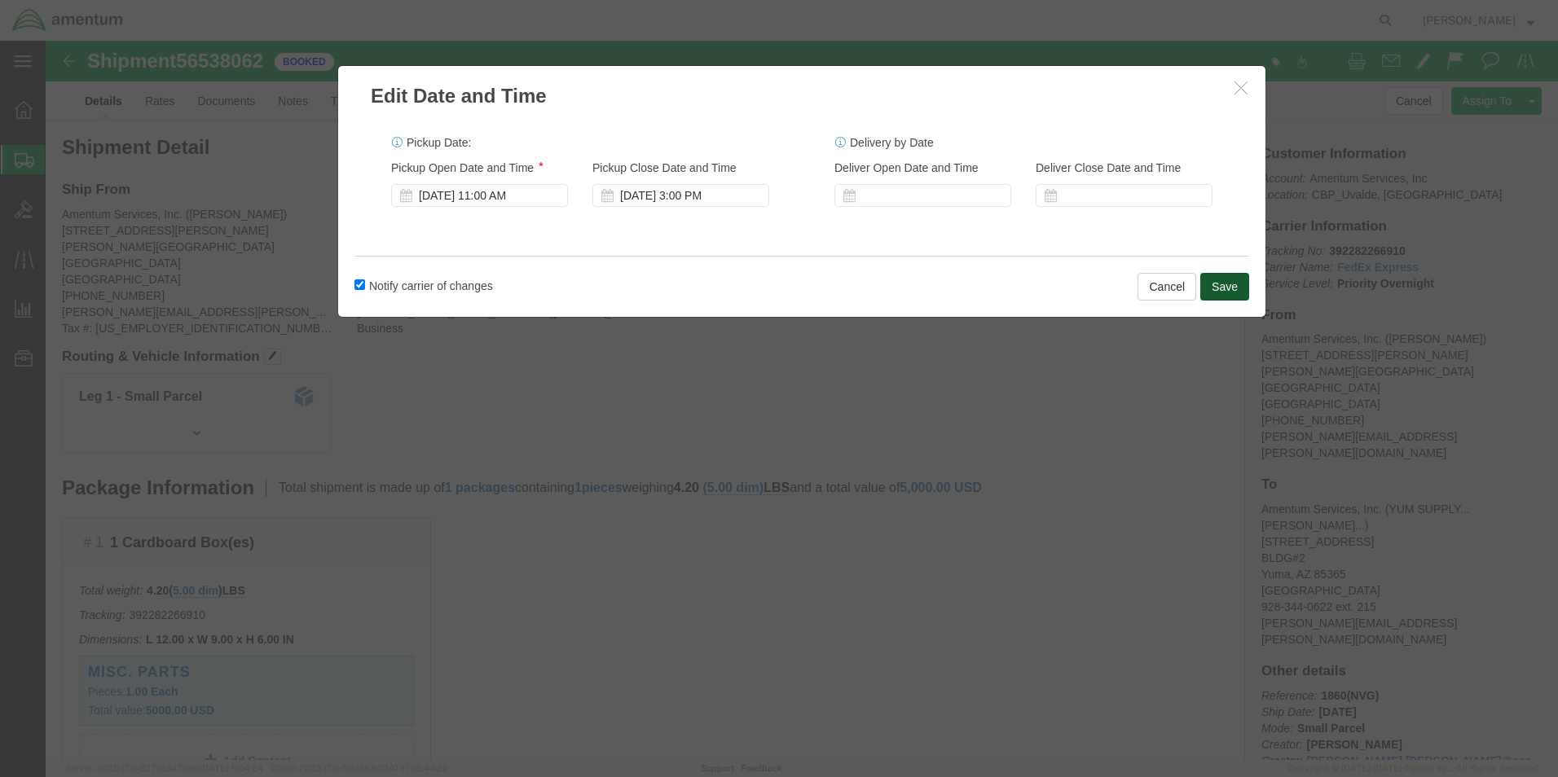
click button "Save"
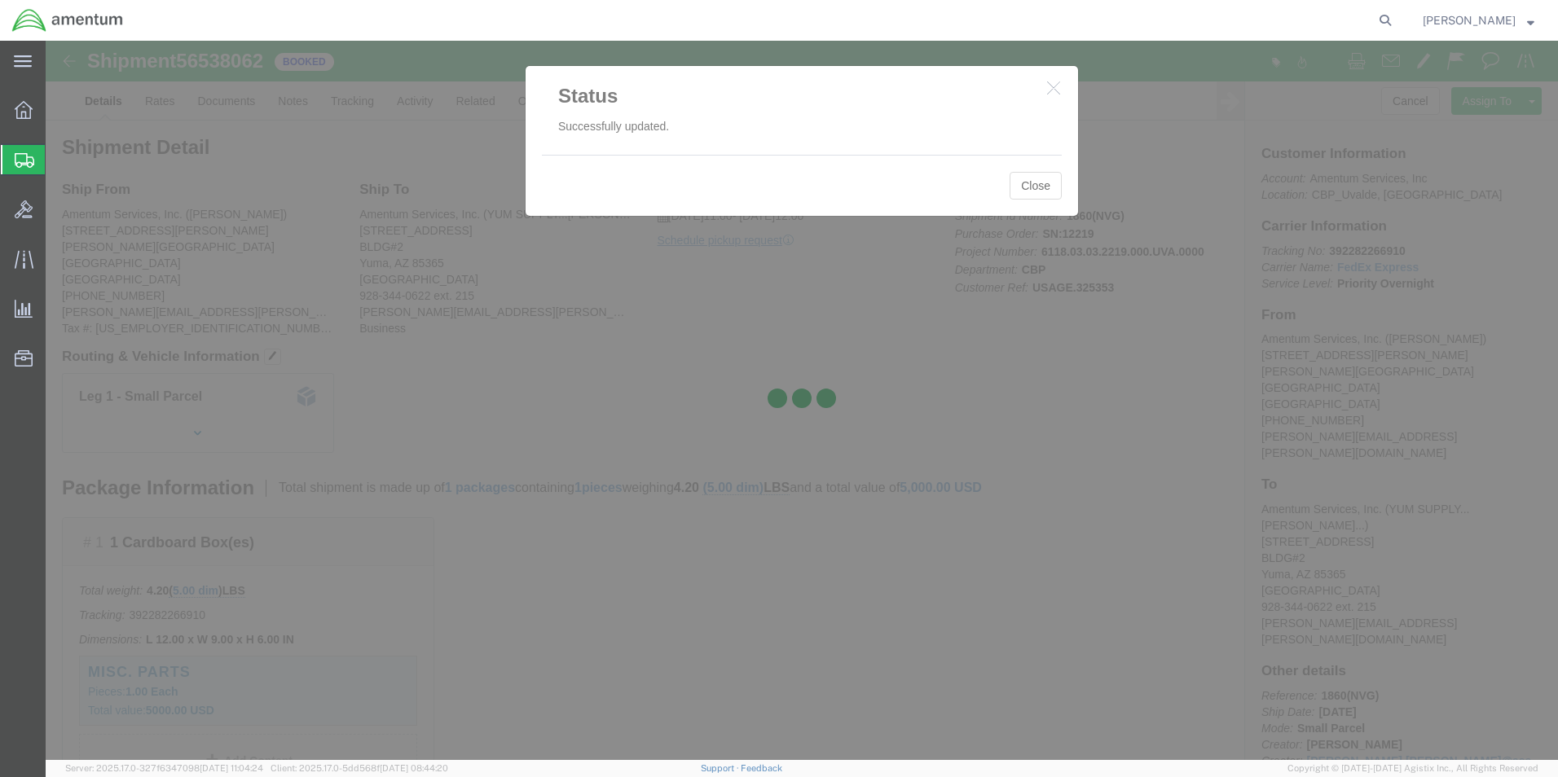
click at [1028, 194] on div at bounding box center [802, 400] width 1512 height 719
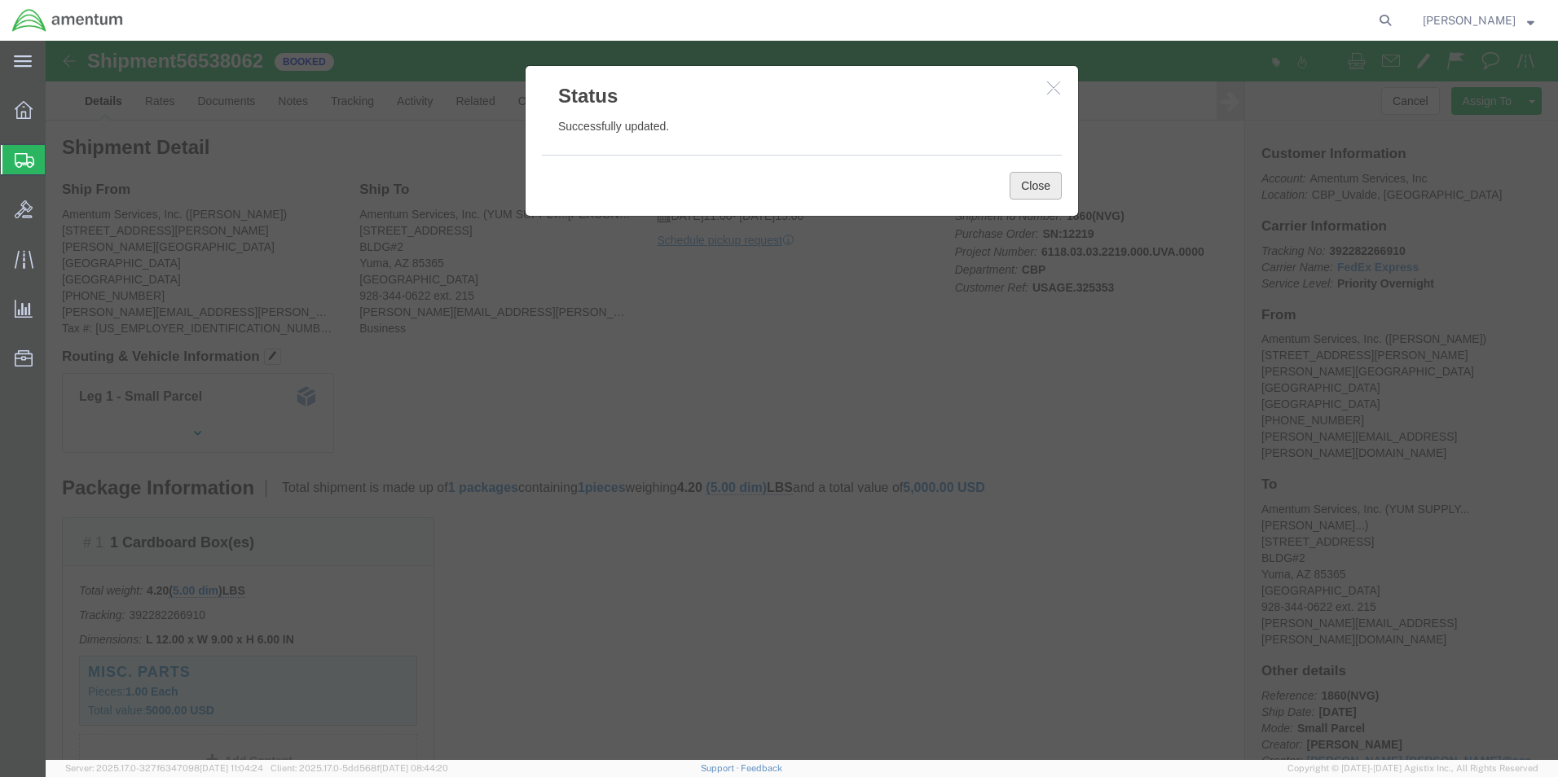
click button "Close"
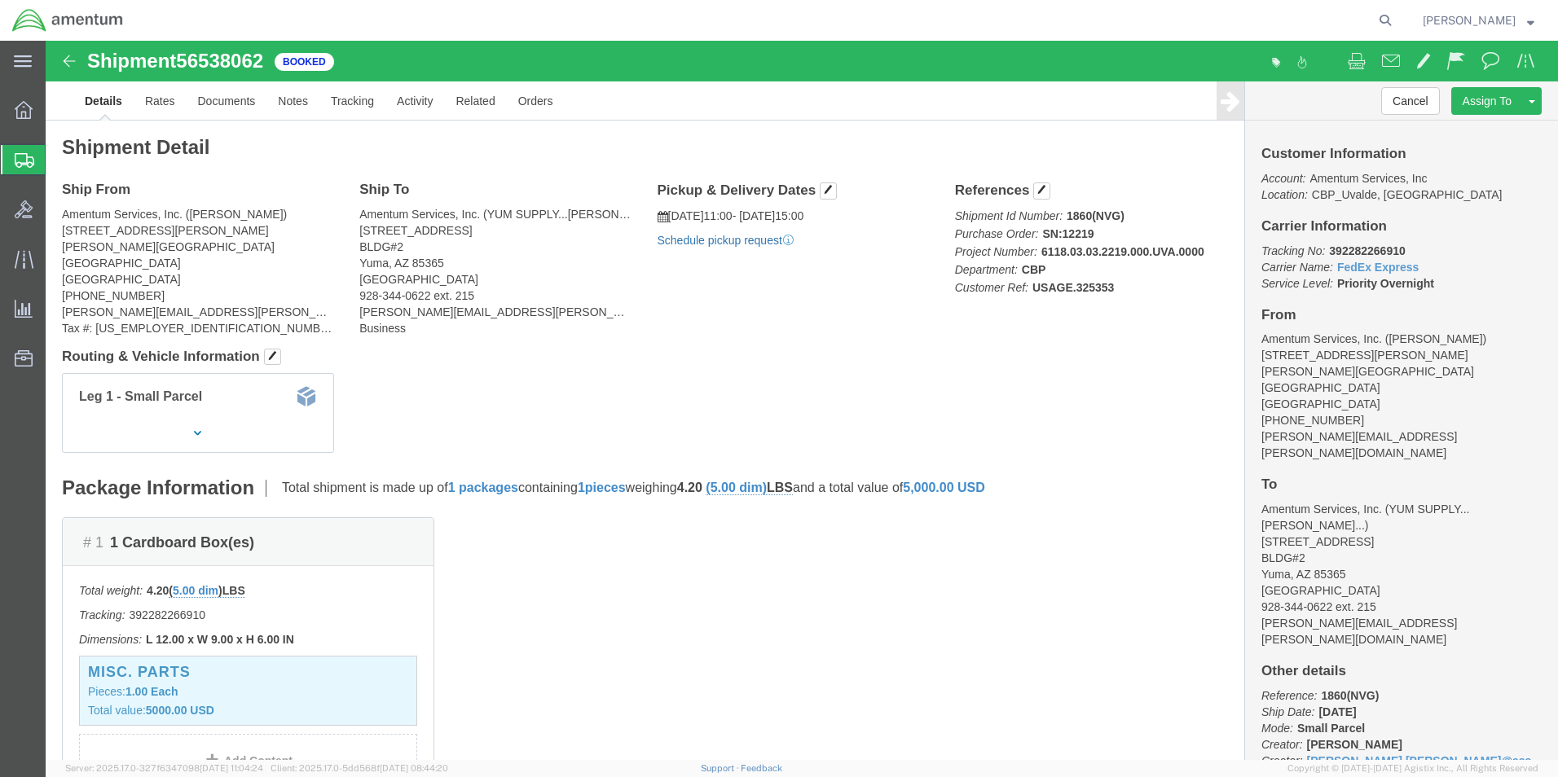
click link "Schedule pickup request"
